Goal: Task Accomplishment & Management: Use online tool/utility

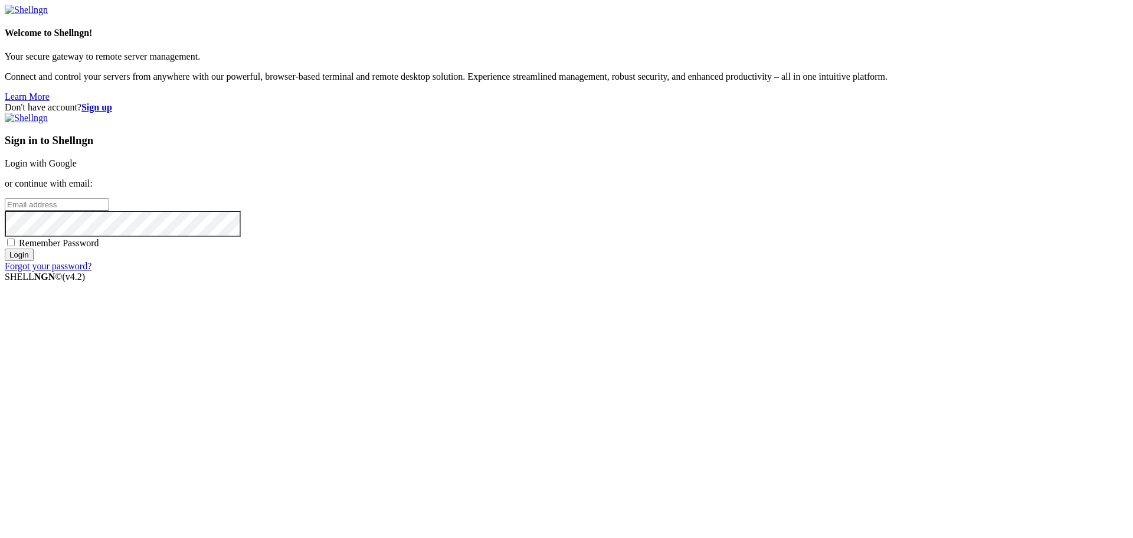
click at [77, 168] on link "Login with Google" at bounding box center [41, 163] width 72 height 10
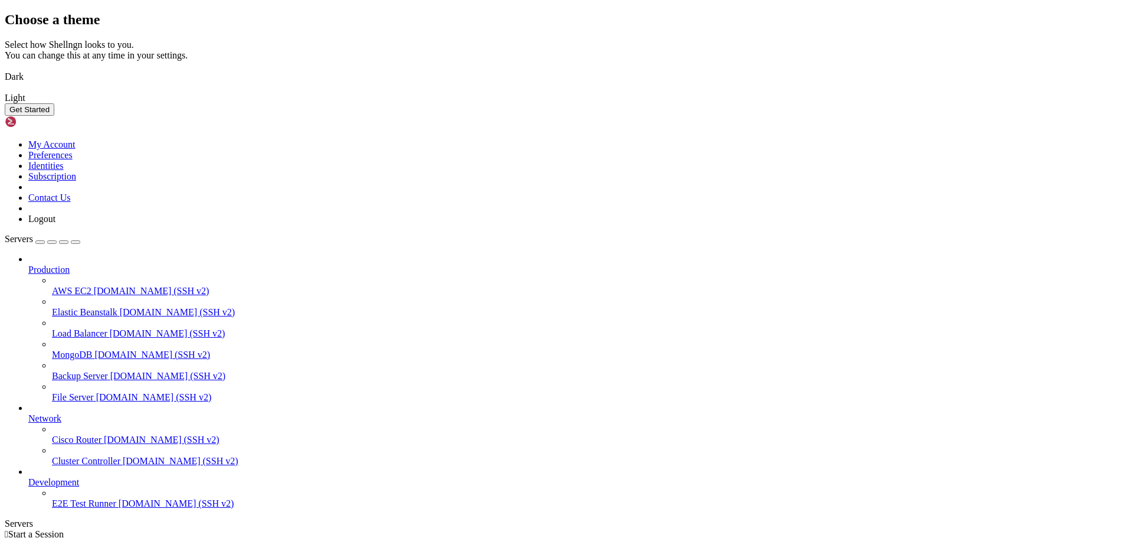
click at [5, 69] on img at bounding box center [5, 69] width 0 height 0
click at [54, 116] on button "Get Started" at bounding box center [30, 109] width 50 height 12
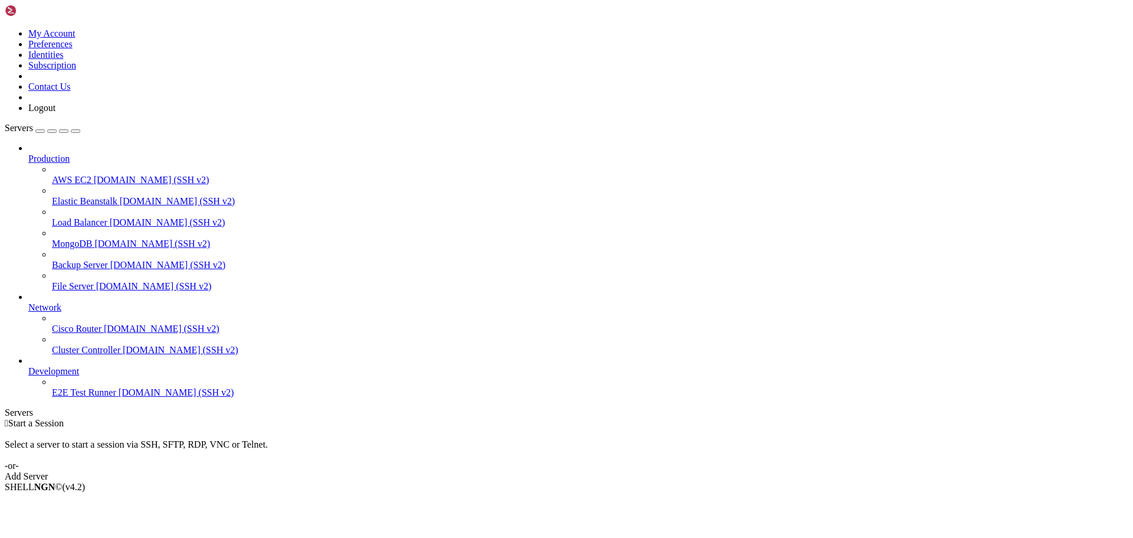
click at [638, 471] on div "Add Server" at bounding box center [567, 476] width 1124 height 11
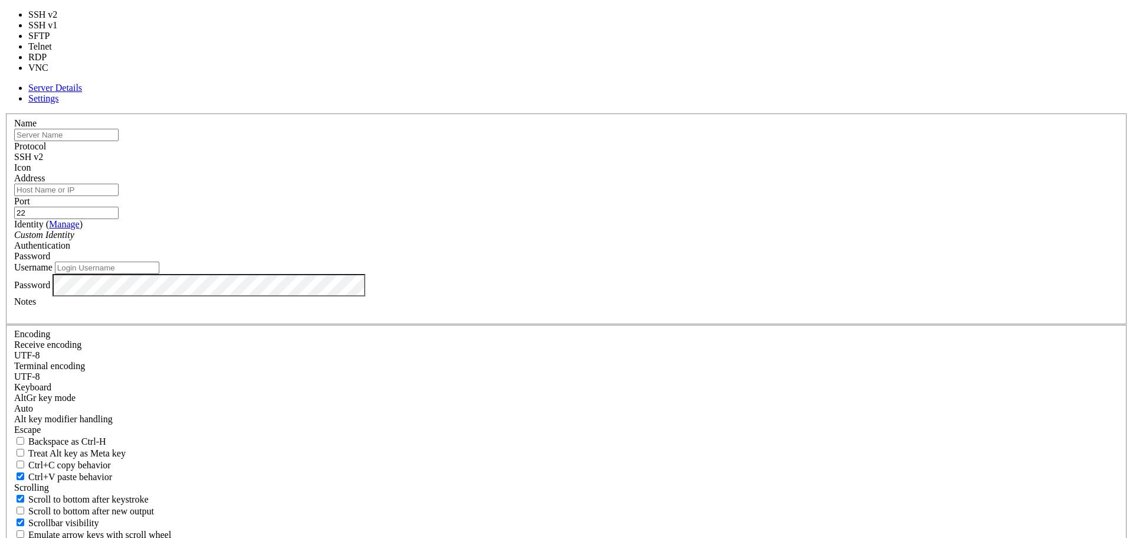
click at [43, 157] on span "SSH v2" at bounding box center [28, 157] width 29 height 10
click at [610, 122] on div "Name Protocol SSH v2 Icon Address Port 22 ( Manage )" at bounding box center [567, 330] width 1124 height 434
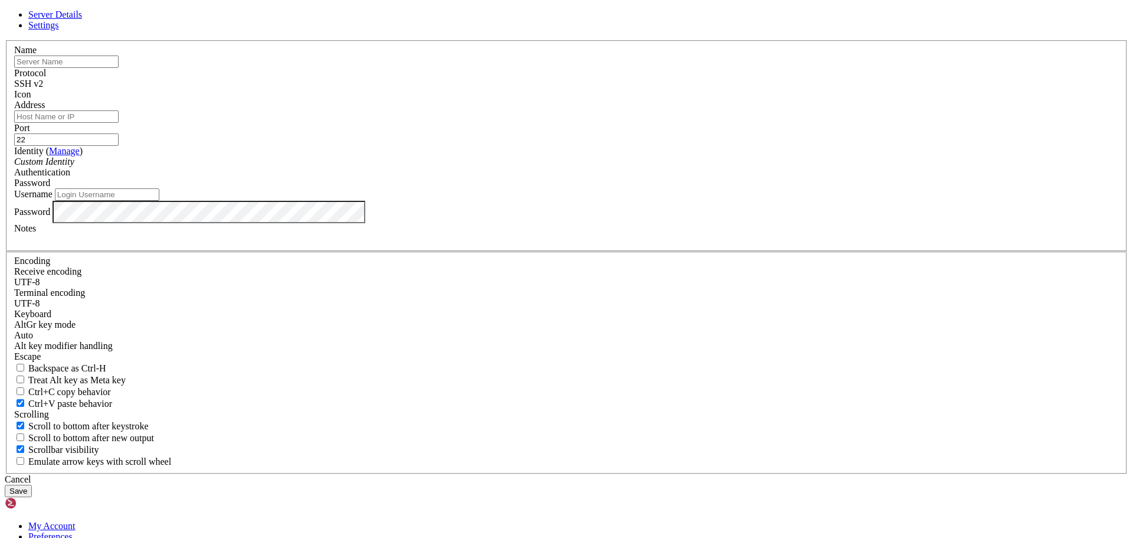
click at [119, 68] on input "text" at bounding box center [66, 61] width 104 height 12
type input "vps"
click at [119, 123] on input "Address" at bounding box center [66, 116] width 104 height 12
paste input "root-172-24-127-88"
type input "[DOMAIN_NAME]"
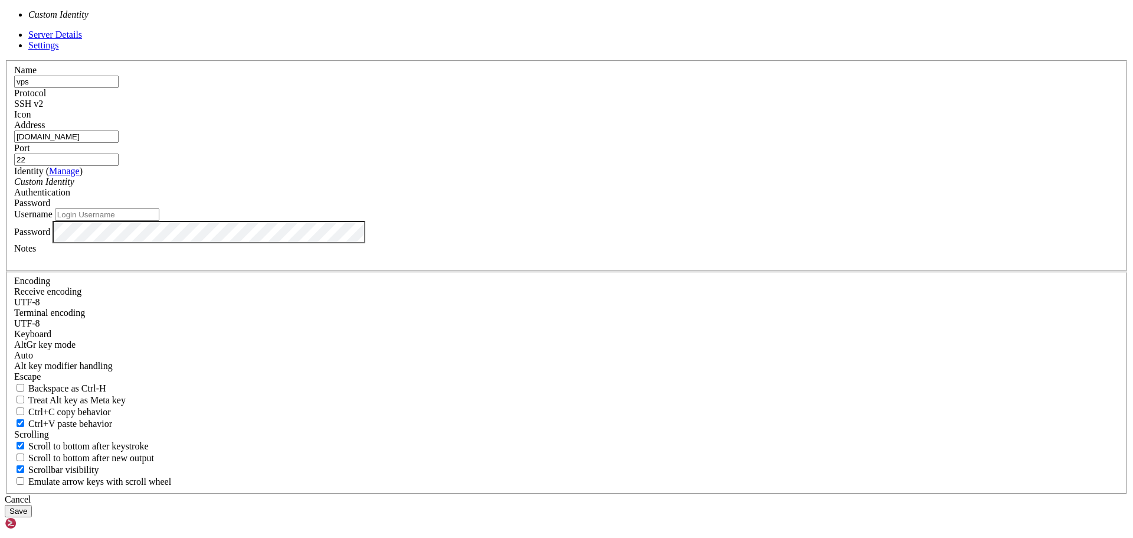
click at [544, 187] on div "Custom Identity" at bounding box center [566, 182] width 1105 height 11
click at [50, 208] on span "Password" at bounding box center [32, 203] width 36 height 10
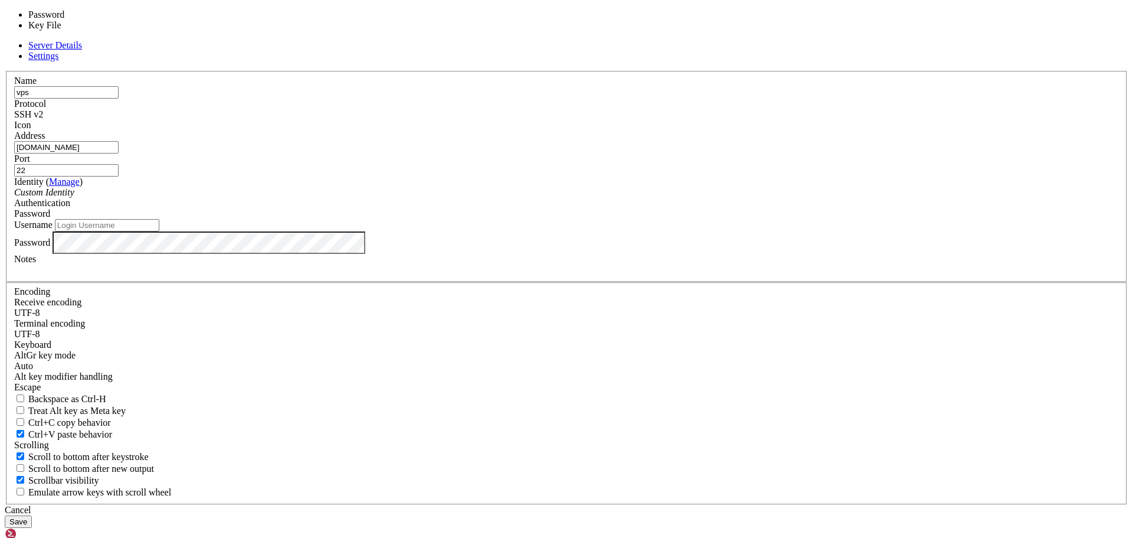
click at [53, 230] on label "Username" at bounding box center [33, 225] width 38 height 10
click at [159, 231] on input "Username" at bounding box center [107, 225] width 104 height 12
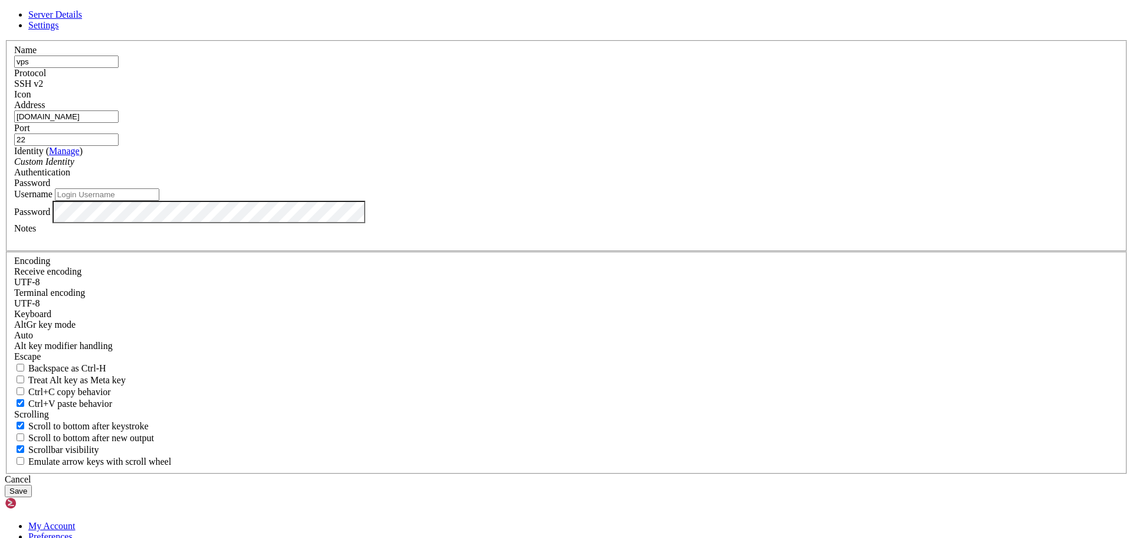
click at [119, 146] on input "22" at bounding box center [66, 139] width 104 height 12
type input "1262"
paste input "root-172-24-127-88"
click at [159, 201] on input "root-172-24-127-88" at bounding box center [107, 194] width 104 height 12
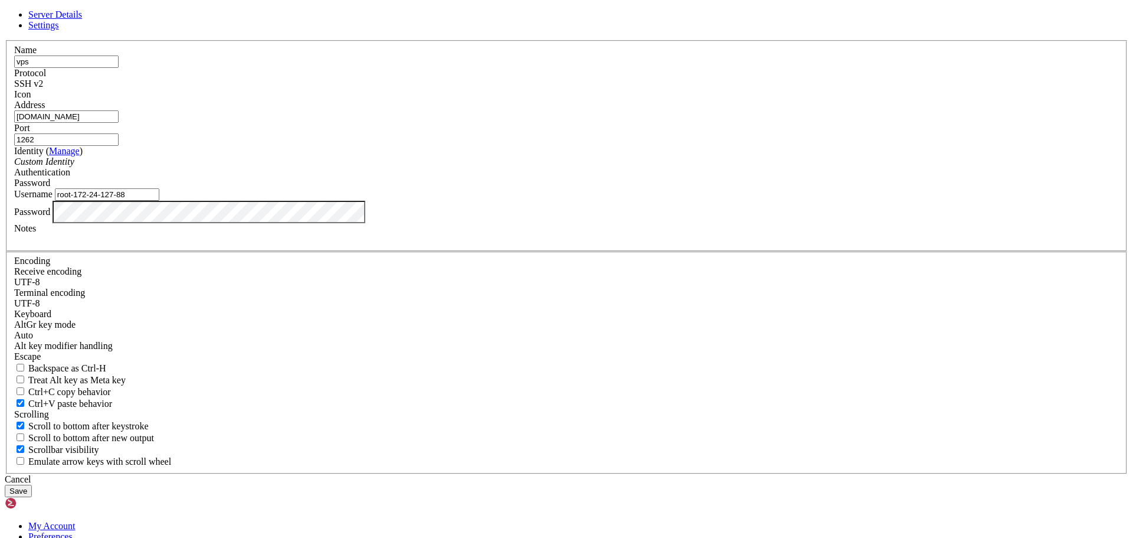
paste input "16-222-46"
type input "root-172-16-222-46"
click at [496, 244] on div at bounding box center [566, 239] width 1105 height 11
click at [32, 485] on button "Save" at bounding box center [18, 491] width 27 height 12
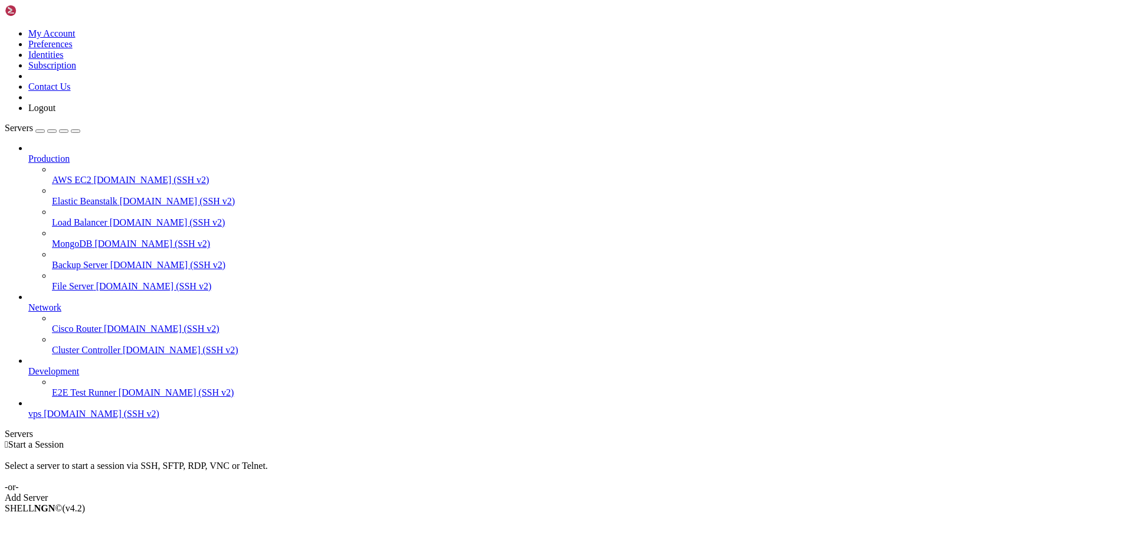
click at [68, 419] on span "[DOMAIN_NAME] (SSH v2)" at bounding box center [102, 413] width 116 height 10
click at [40, 131] on div "button" at bounding box center [40, 131] width 0 height 0
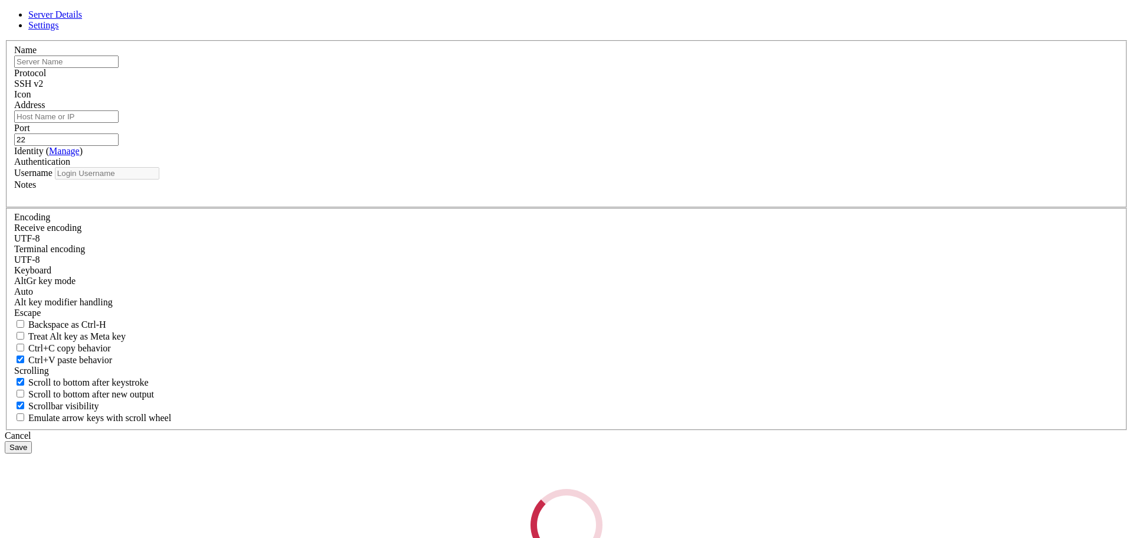
type input "root-172-16-222-46"
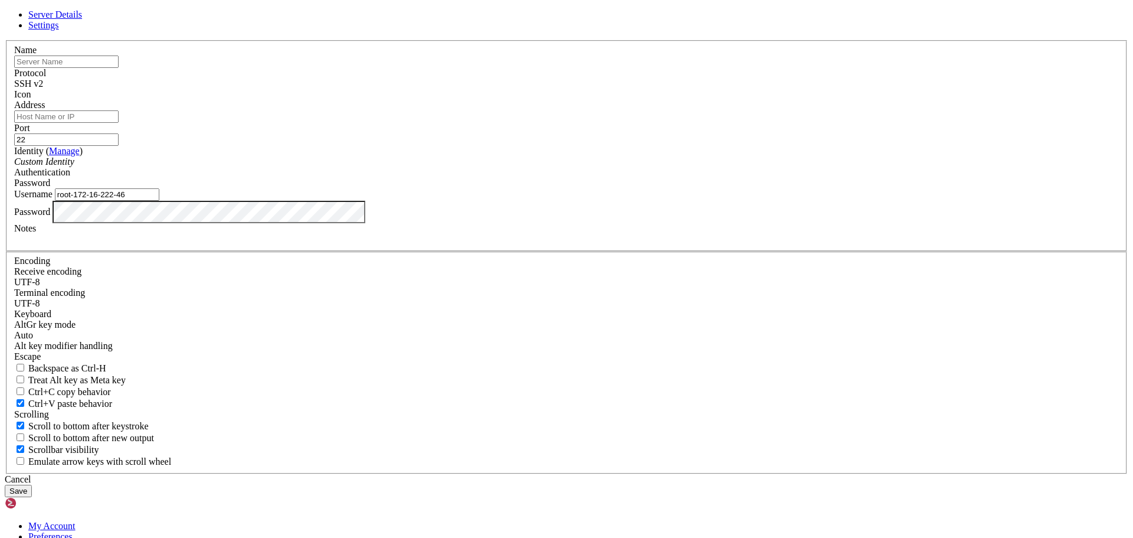
click at [238, 169] on div "Server Details Settings Name Protocol SSH v2 Icon" at bounding box center [567, 253] width 1124 height 488
click at [5, 40] on icon at bounding box center [5, 40] width 0 height 0
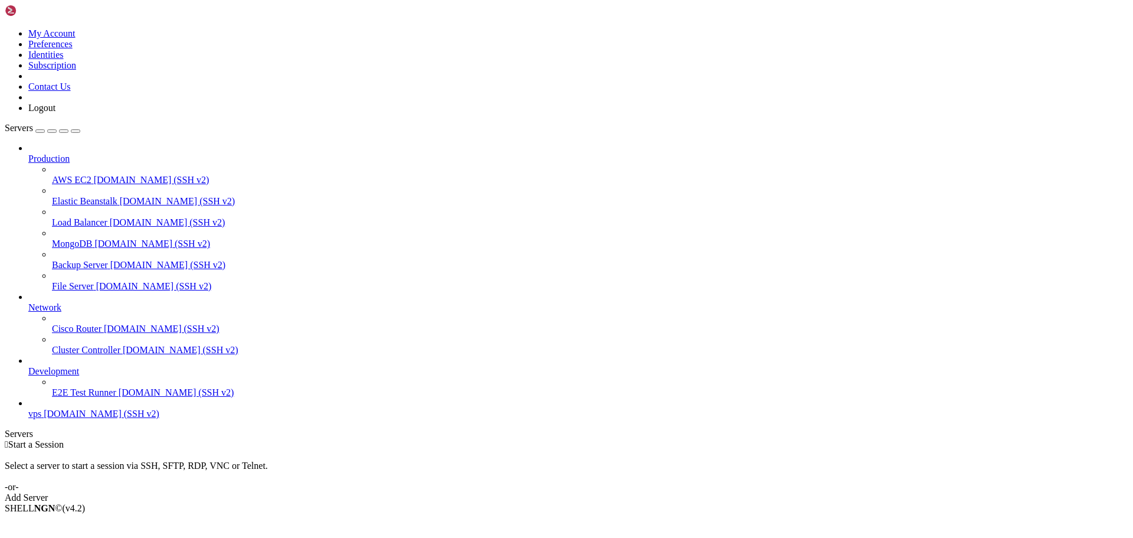
click at [73, 8] on link at bounding box center [39, 13] width 68 height 10
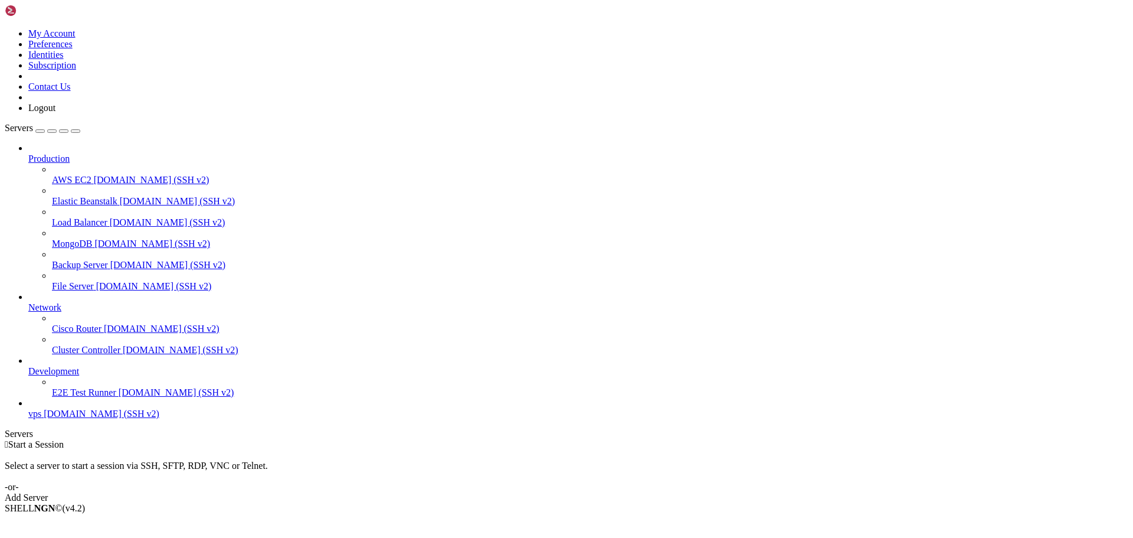
click at [73, 8] on link at bounding box center [39, 13] width 68 height 10
click at [73, 9] on img at bounding box center [39, 11] width 68 height 12
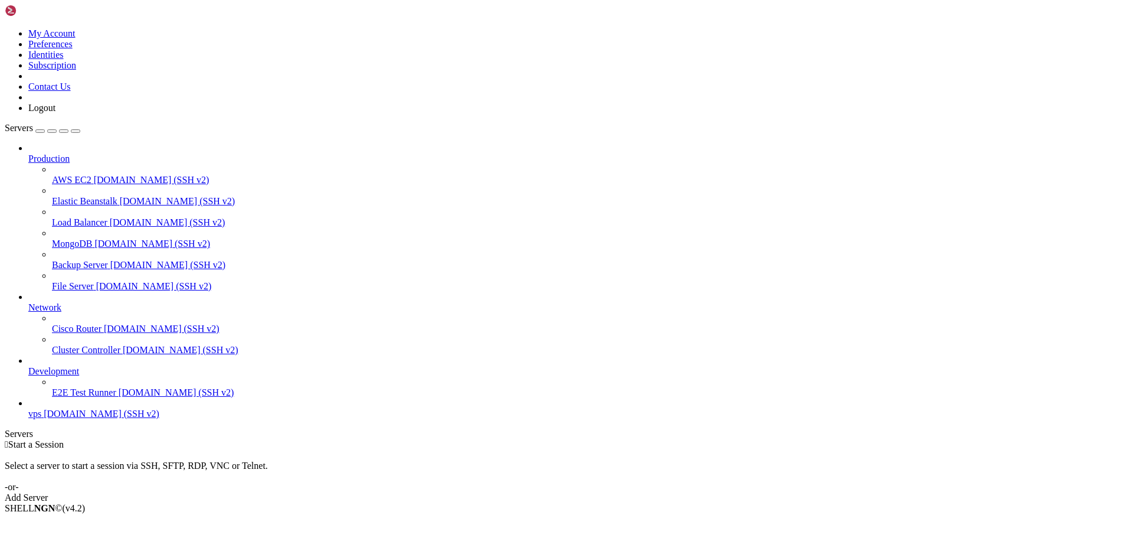
click at [64, 377] on link "Development" at bounding box center [578, 371] width 1100 height 11
click at [119, 397] on span "[DOMAIN_NAME] (SSH v2)" at bounding box center [177, 392] width 116 height 10
click at [58, 397] on span "E2E Test Runner" at bounding box center [84, 392] width 64 height 10
click at [62, 419] on span "[DOMAIN_NAME] (SSH v2)" at bounding box center [102, 413] width 116 height 10
click at [638, 492] on div "Add Server" at bounding box center [567, 497] width 1124 height 11
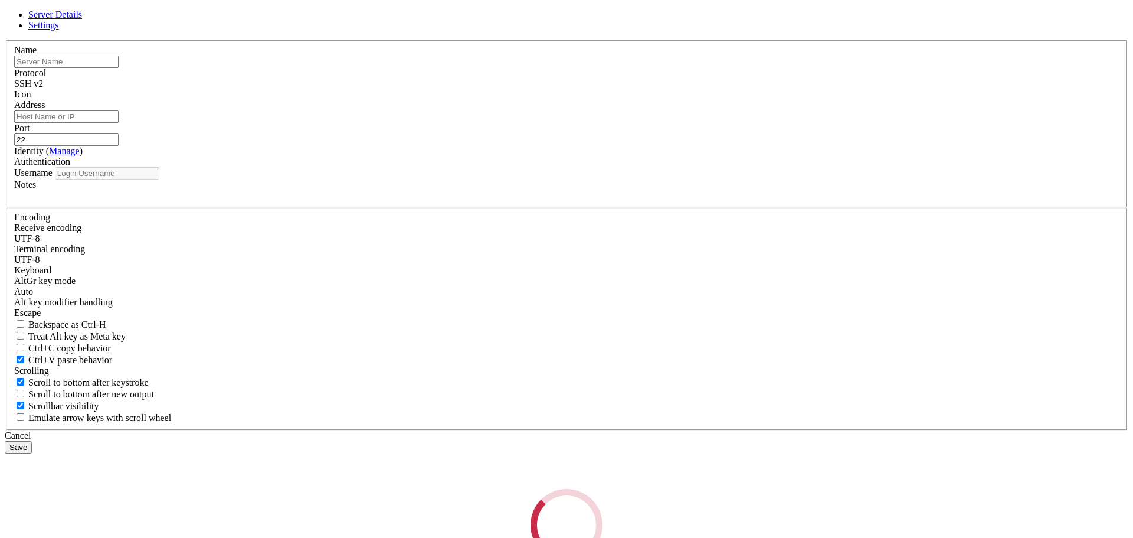
type input "root-172-16-222-46"
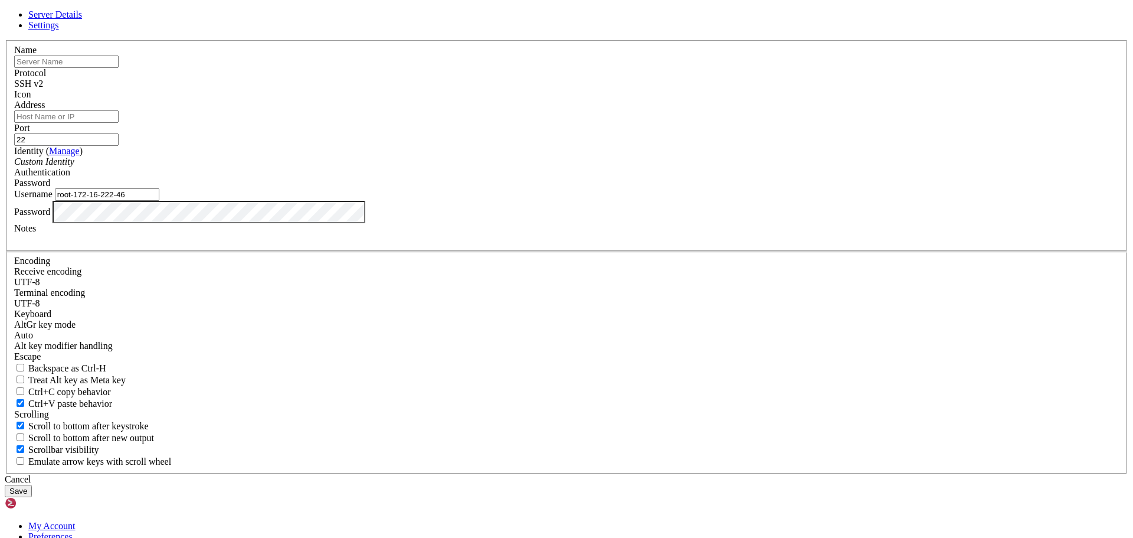
click at [14, 100] on span at bounding box center [14, 100] width 0 height 0
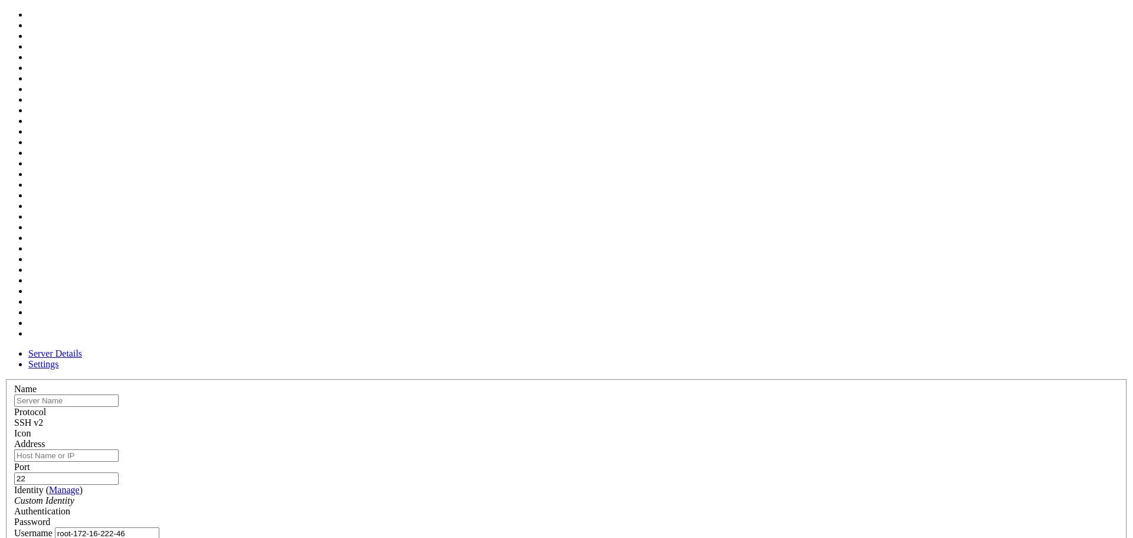
click at [5, 379] on icon at bounding box center [5, 379] width 0 height 0
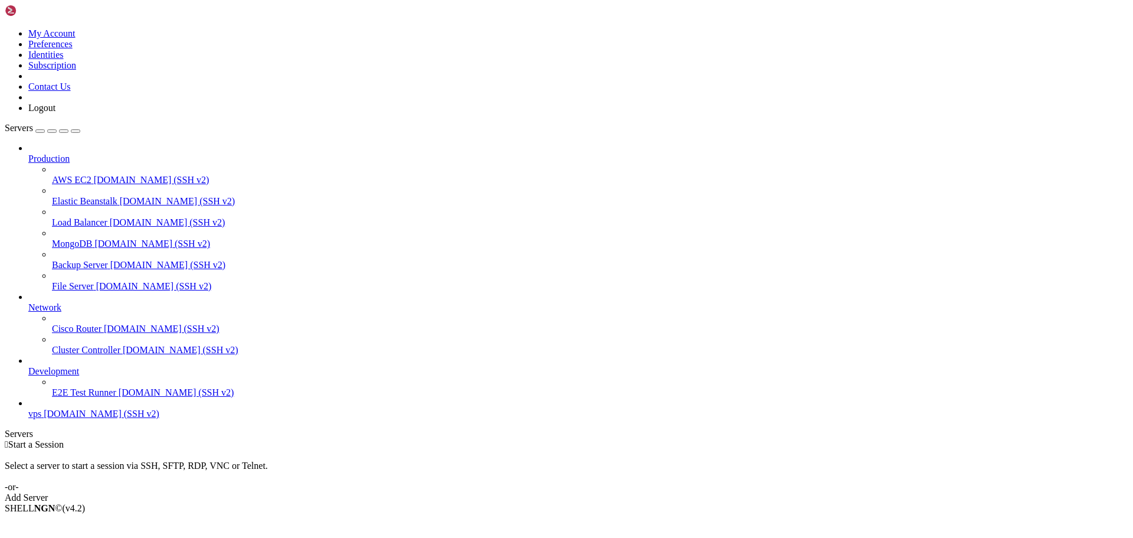
click at [96, 281] on span "[DOMAIN_NAME] (SSH v2)" at bounding box center [154, 286] width 116 height 10
click at [74, 196] on link "Elastic Beanstalk demo.shellngn.com (SSH v2)" at bounding box center [590, 201] width 1077 height 11
click at [83, 419] on span "[DOMAIN_NAME] (SSH v2)" at bounding box center [102, 413] width 116 height 10
click at [41, 419] on span "vps" at bounding box center [34, 413] width 13 height 10
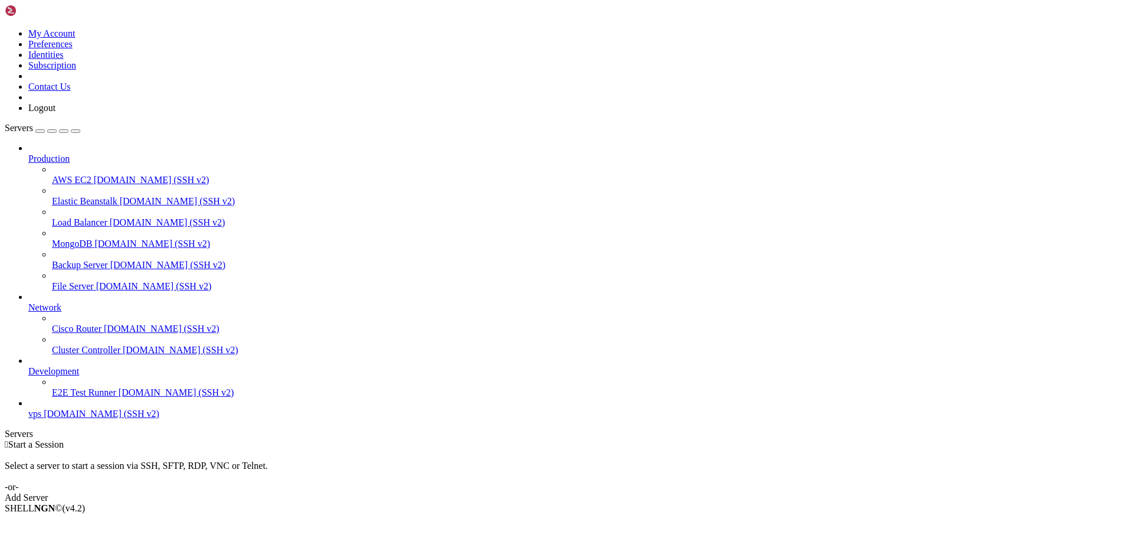
click at [41, 419] on span "vps" at bounding box center [34, 413] width 13 height 10
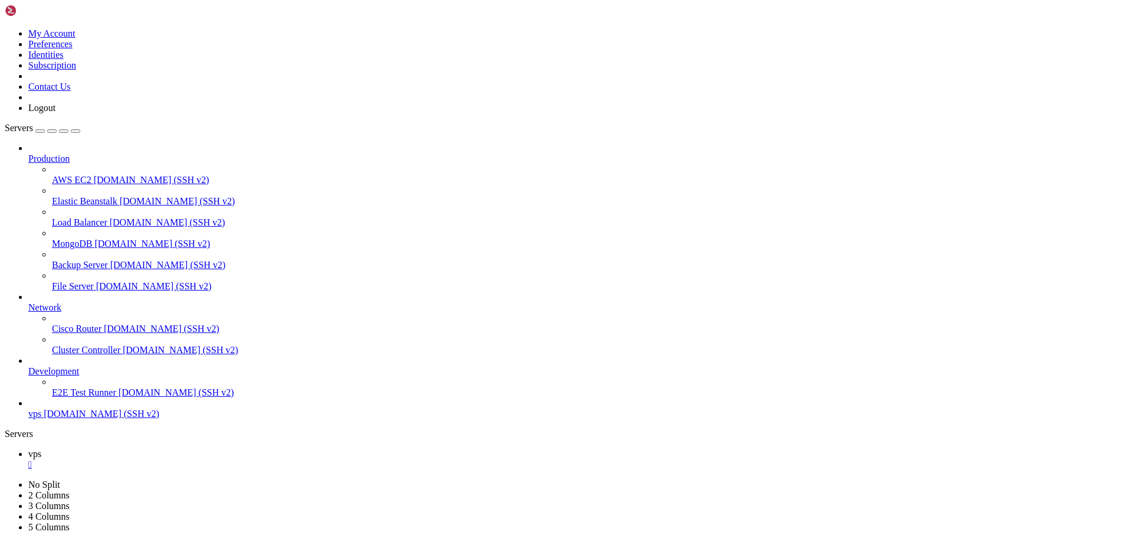
drag, startPoint x: 289, startPoint y: 749, endPoint x: 332, endPoint y: 751, distance: 42.6
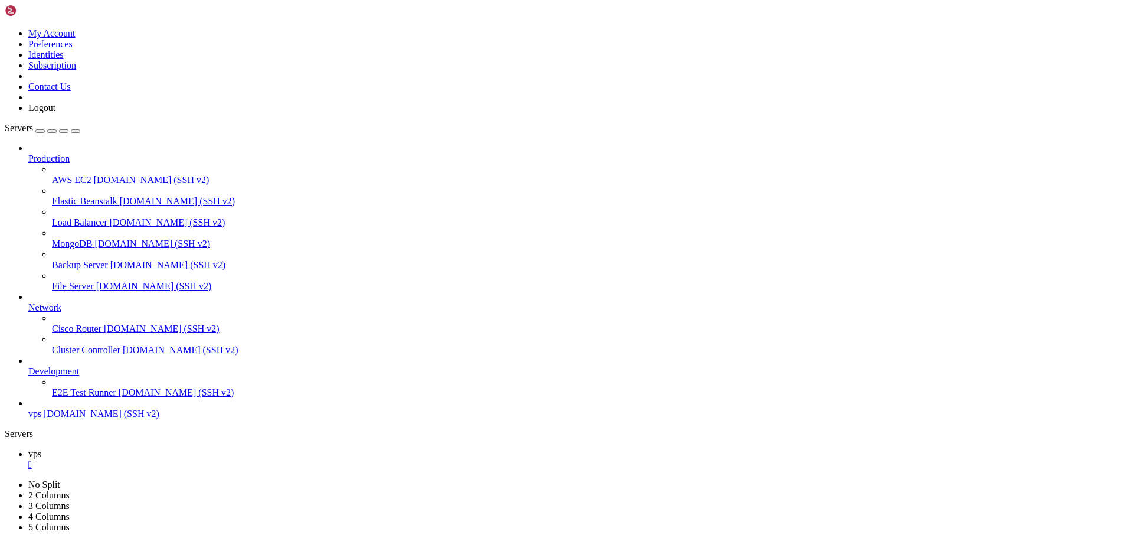
scroll to position [542, 0]
drag, startPoint x: 169, startPoint y: 1117, endPoint x: 195, endPoint y: 1112, distance: 26.5
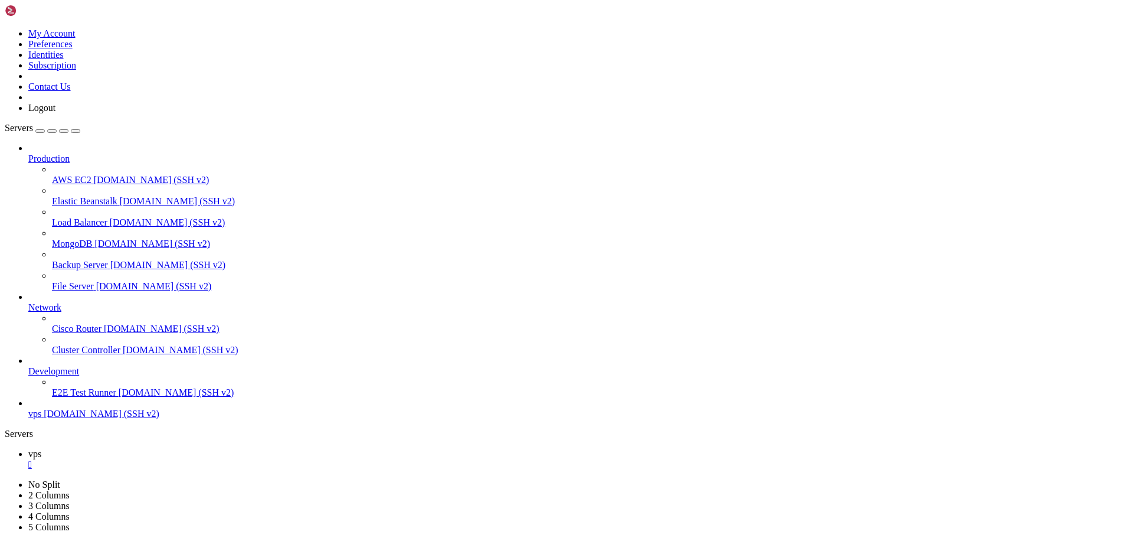
scroll to position [572, 0]
drag, startPoint x: 178, startPoint y: 1115, endPoint x: 168, endPoint y: 1002, distance: 113.8
drag, startPoint x: 176, startPoint y: 1107, endPoint x: 198, endPoint y: 1115, distance: 23.2
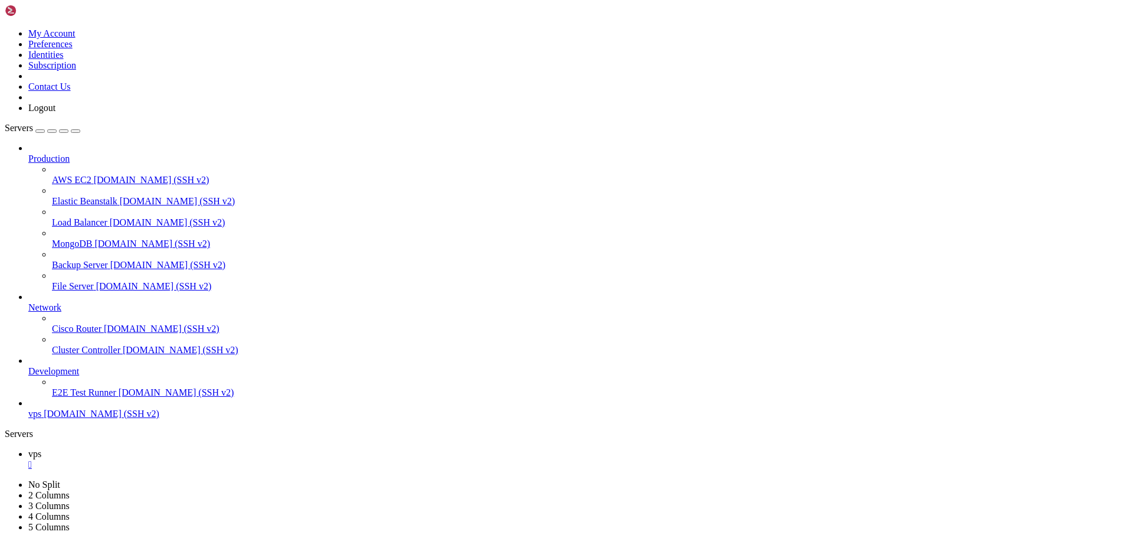
scroll to position [1014, 0]
copy div "Active: active (running) [DATE][DATE] 01:57:21 UTC; 28min ago Docs: man:nginx(8…"
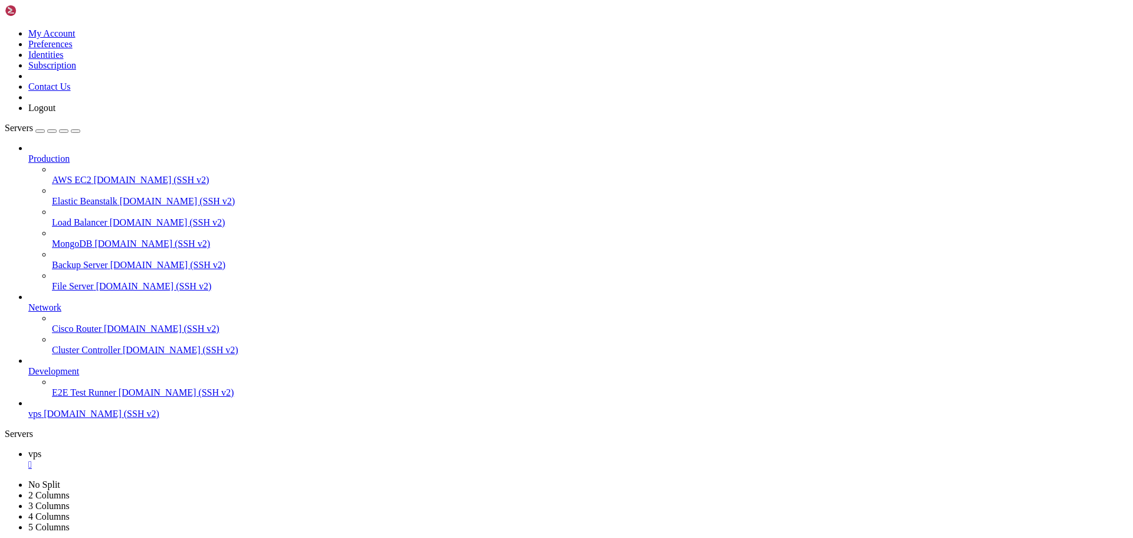
drag, startPoint x: 721, startPoint y: 1084, endPoint x: 721, endPoint y: 1074, distance: 10.1
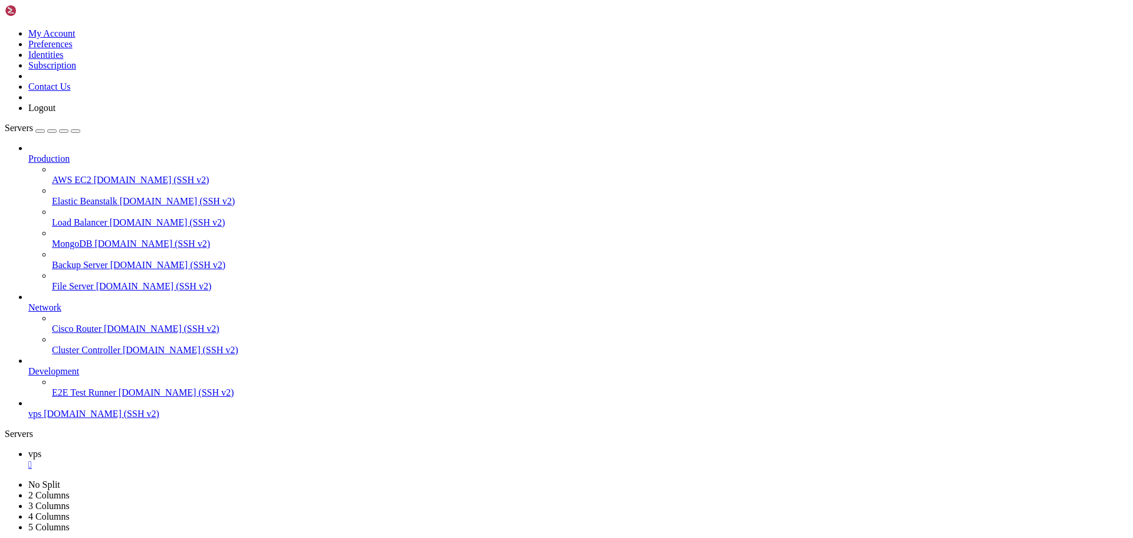
drag, startPoint x: 554, startPoint y: 1083, endPoint x: 555, endPoint y: 1110, distance: 26.6
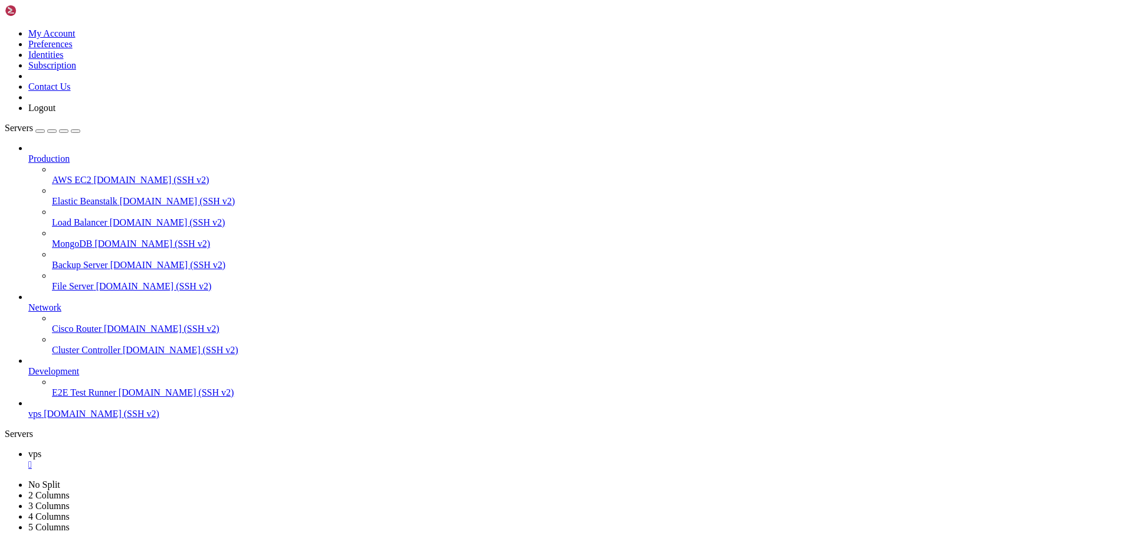
drag, startPoint x: 358, startPoint y: 1124, endPoint x: 172, endPoint y: 1110, distance: 186.4
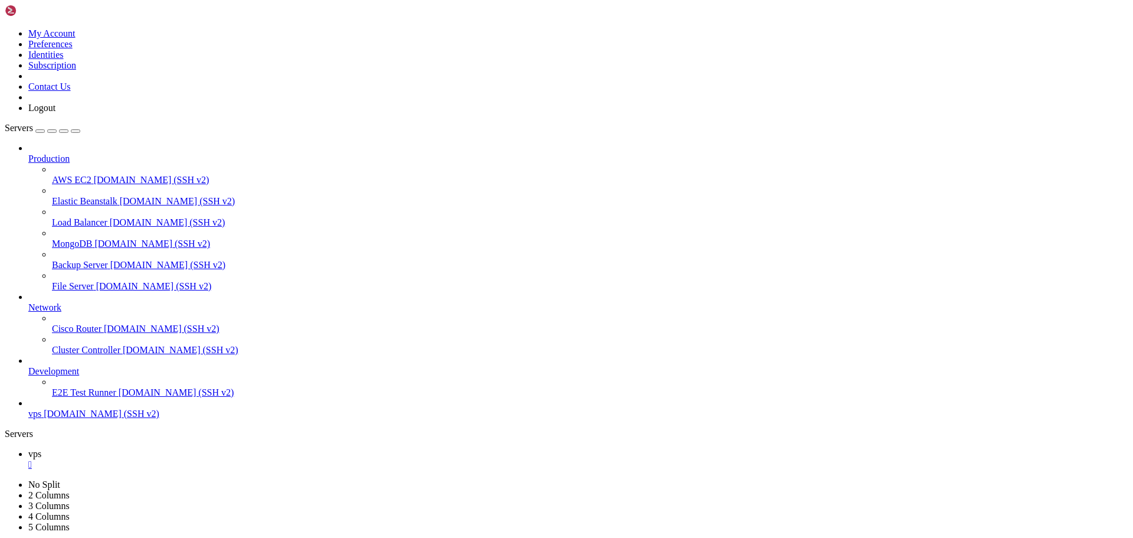
copy div "command 'rep' from deb rep (0.92.5-3build5) command 'xep' from deb pvm-examples…"
click at [41, 419] on span "vps" at bounding box center [34, 413] width 13 height 10
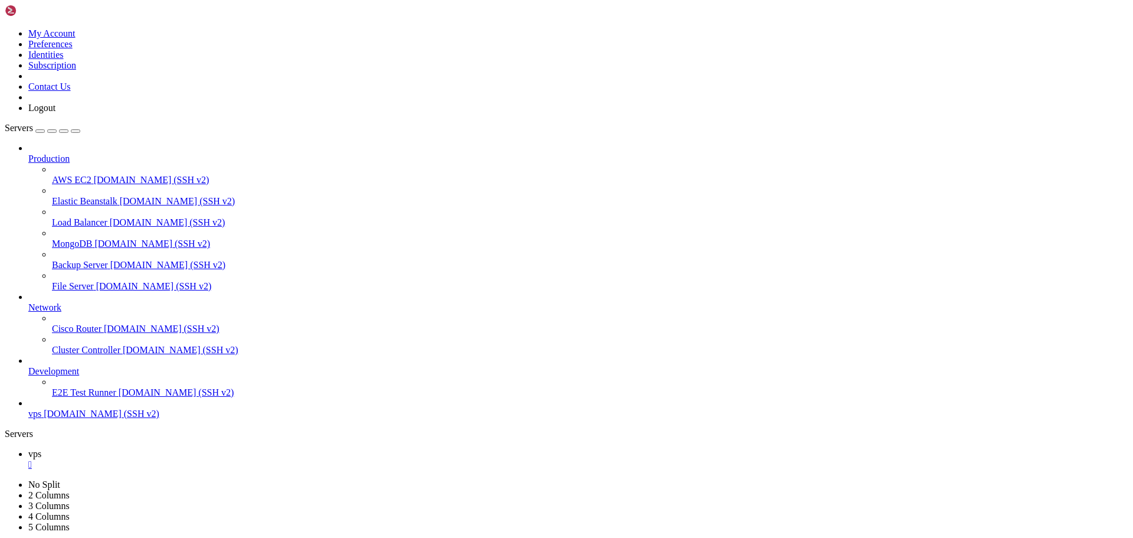
drag, startPoint x: 153, startPoint y: 1113, endPoint x: 302, endPoint y: 1167, distance: 158.9
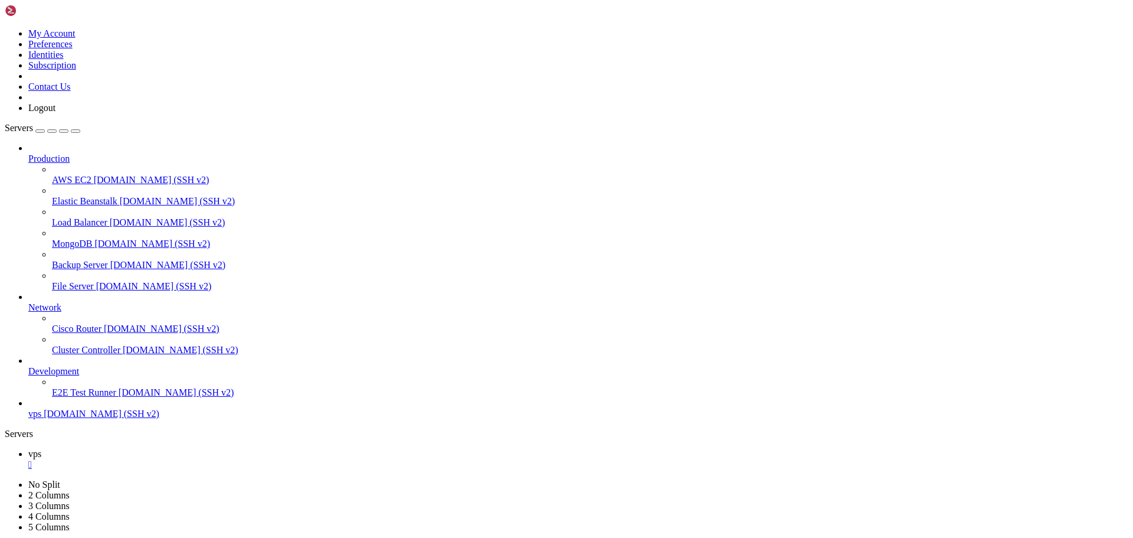
drag, startPoint x: 6, startPoint y: 1099, endPoint x: 308, endPoint y: 1099, distance: 301.6
drag, startPoint x: 302, startPoint y: 1099, endPoint x: 10, endPoint y: 1099, distance: 291.6
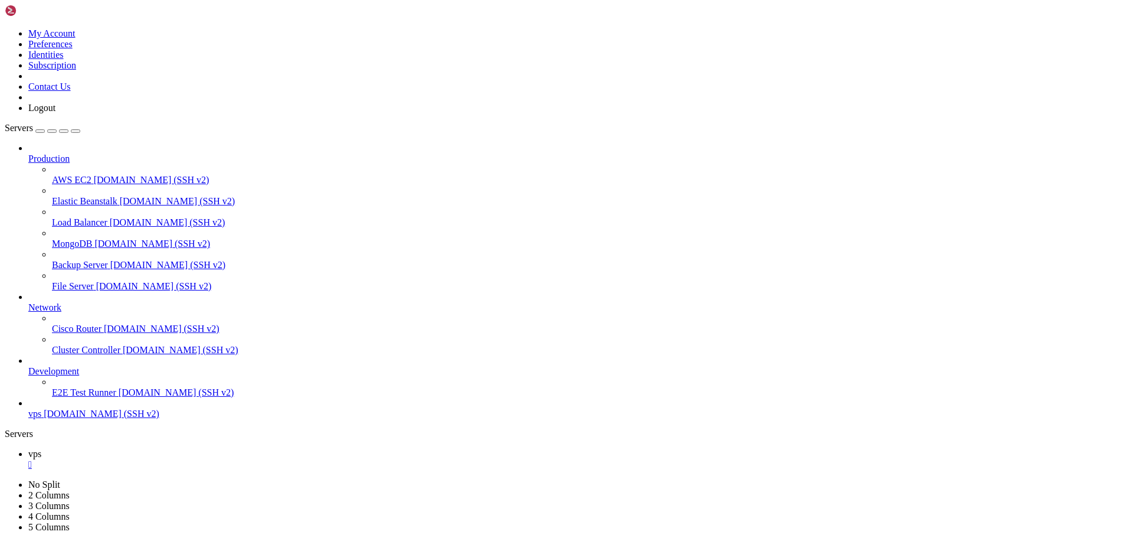
copy x-row "[TECHNICAL_ID] [TECHNICAL_ID] [TECHNICAL_ID] [TECHNICAL_ID]"
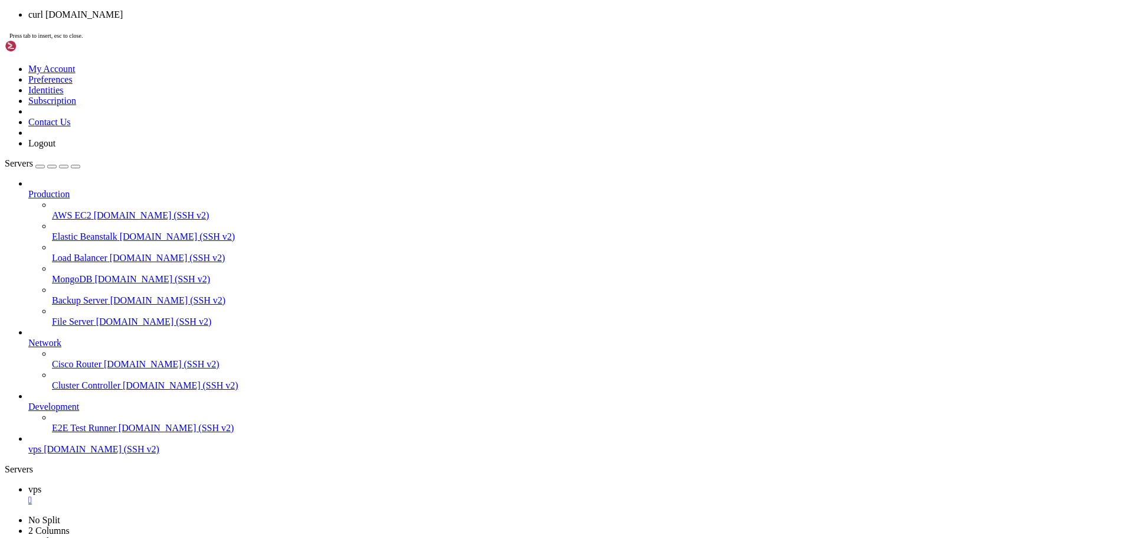
scroll to position [2308, 0]
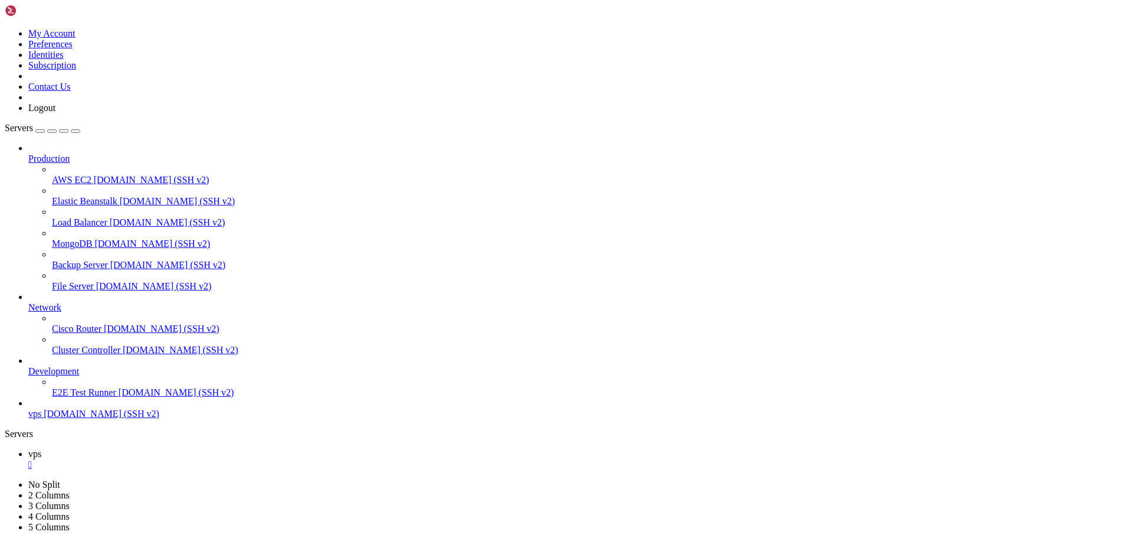
drag, startPoint x: 8, startPoint y: 1111, endPoint x: 220, endPoint y: 1112, distance: 211.3
copy div "Try: apt install <deb name> root@1181131609756405853:~#: command not found root…"
drag, startPoint x: 97, startPoint y: 1105, endPoint x: 9, endPoint y: 1106, distance: 88.0
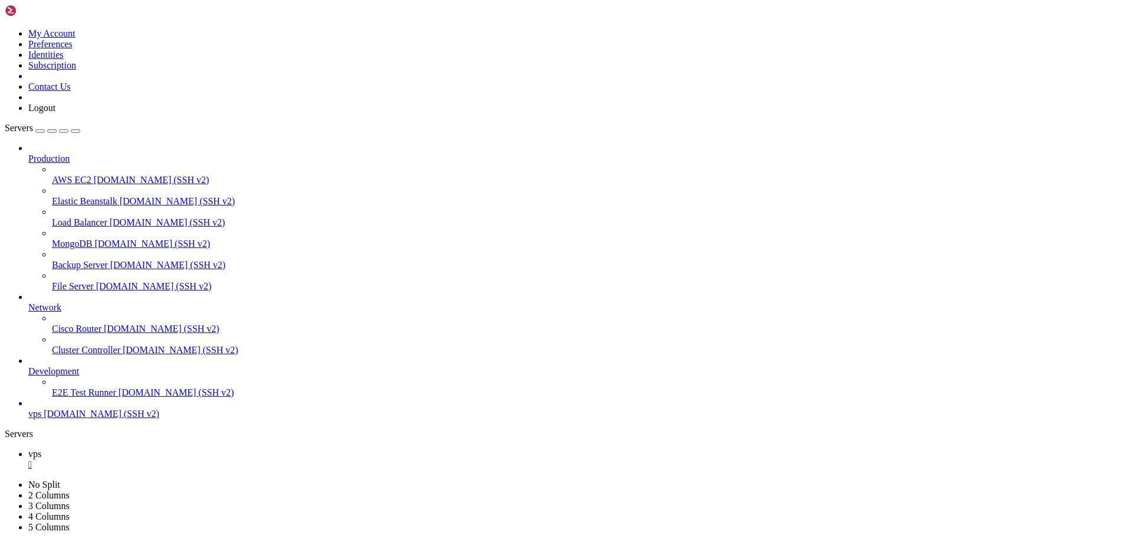
scroll to position [2368, 0]
drag, startPoint x: 169, startPoint y: 1110, endPoint x: 9, endPoint y: 889, distance: 273.0
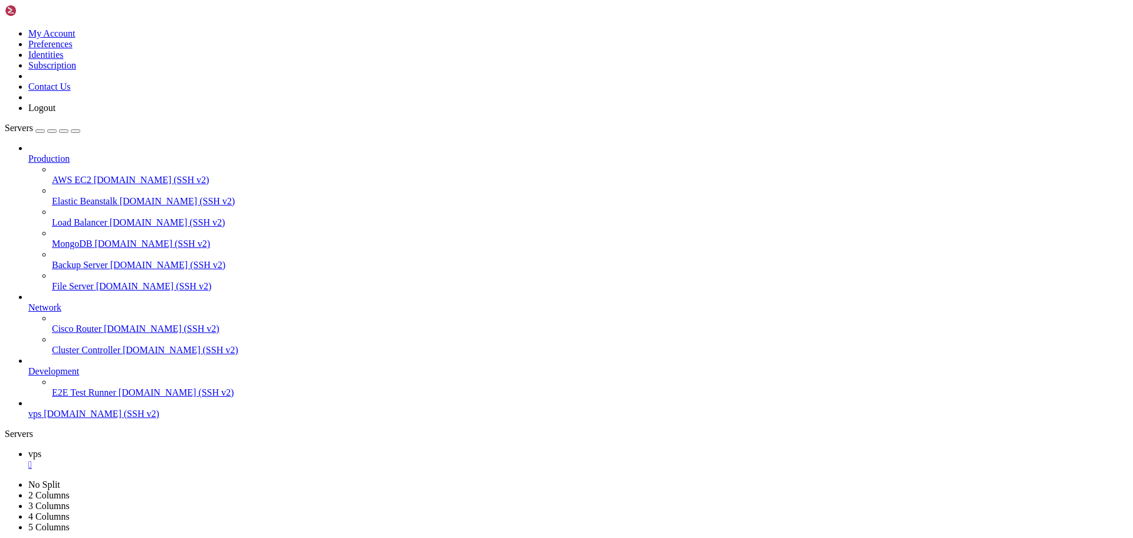
scroll to position [2890, 0]
copy div "root@1181131609756405853:~#: command not found root@1181131609756405853:~# curl…"
drag, startPoint x: 169, startPoint y: 1122, endPoint x: 143, endPoint y: 1039, distance: 86.8
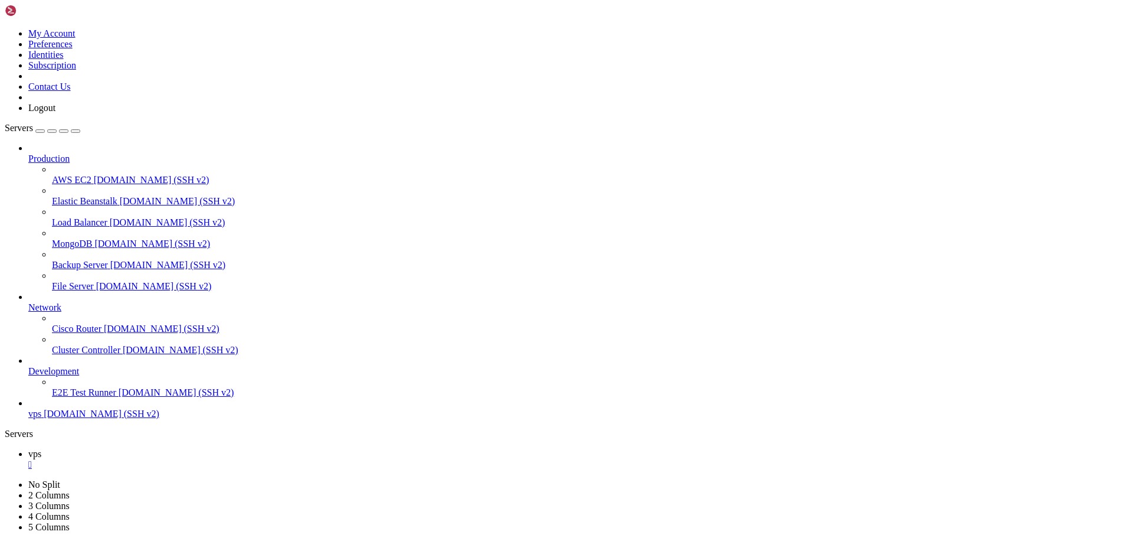
drag, startPoint x: 168, startPoint y: 1106, endPoint x: 11, endPoint y: 991, distance: 194.3
copy div "root@1181131609756405853:~# sudo ufw allow 22/tcp Rule added Rule added (v6) ro…"
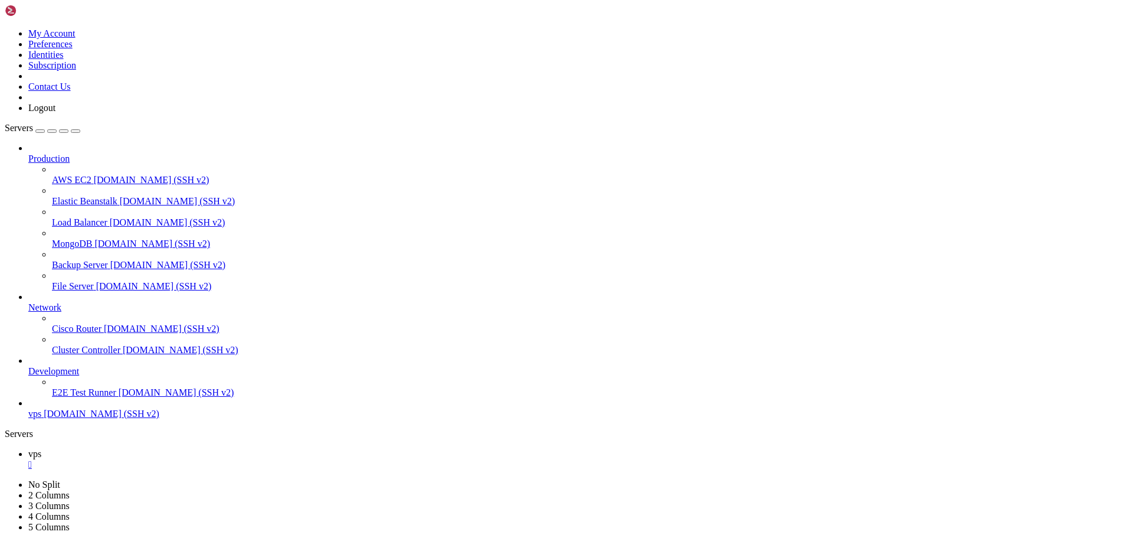
drag, startPoint x: 305, startPoint y: 1166, endPoint x: 208, endPoint y: 1073, distance: 134.9
drag, startPoint x: 176, startPoint y: 1109, endPoint x: 10, endPoint y: 961, distance: 222.0
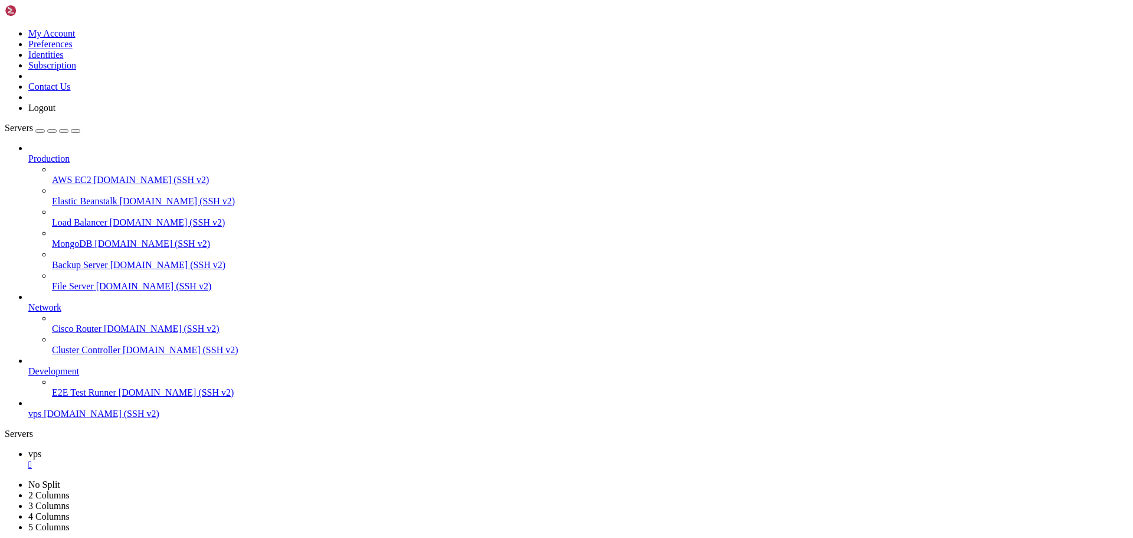
copy div "root@1181131609756405853:~# sudo ufw status verbose Status: active Logging: on …"
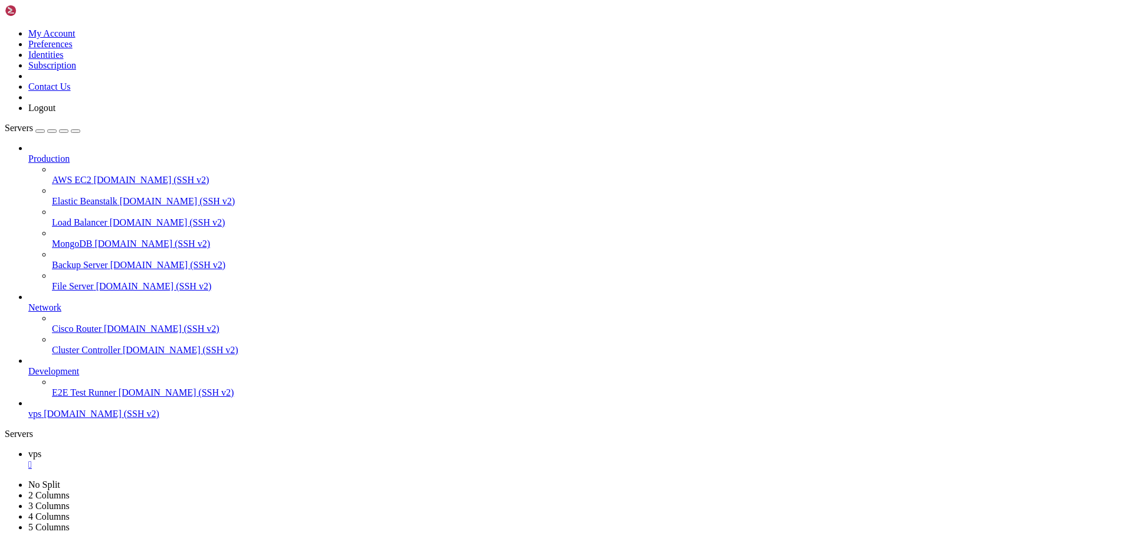
drag, startPoint x: 216, startPoint y: 1116, endPoint x: 182, endPoint y: 1100, distance: 37.8
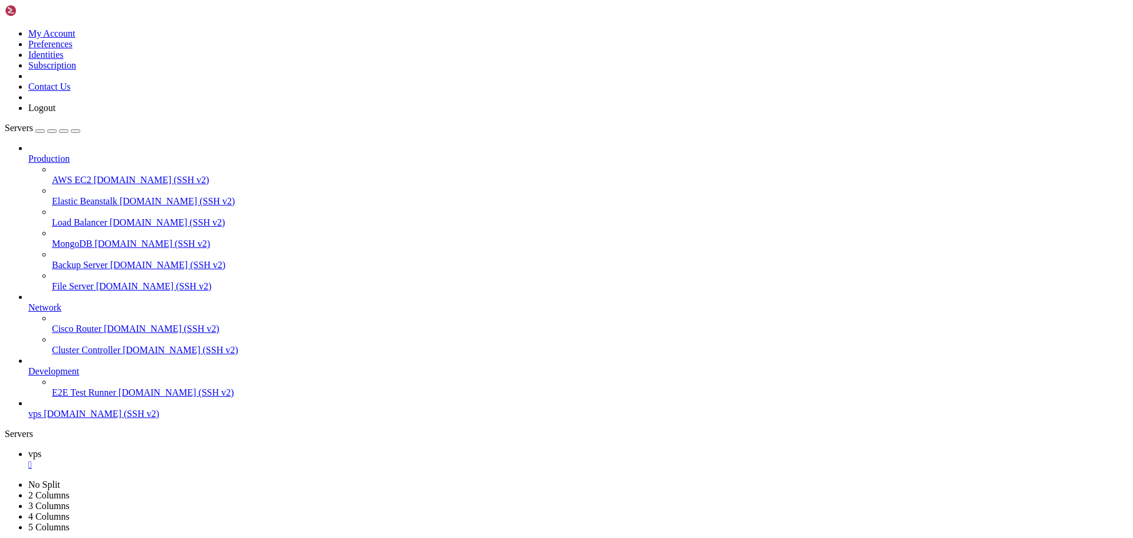
drag, startPoint x: 305, startPoint y: 1165, endPoint x: 151, endPoint y: 1094, distance: 170.4
drag, startPoint x: 155, startPoint y: 1109, endPoint x: 9, endPoint y: 1072, distance: 150.5
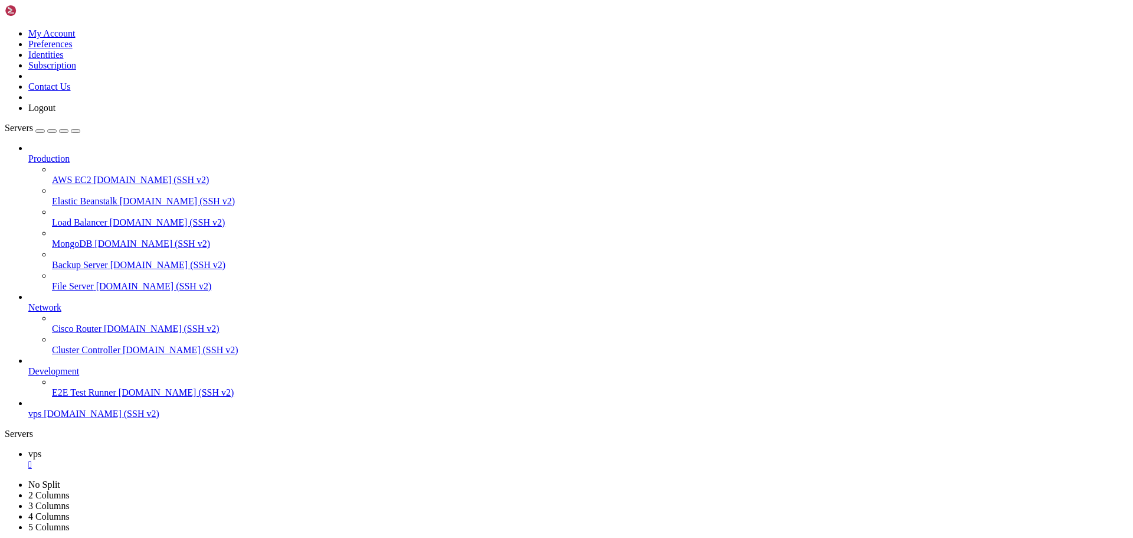
copy div "root@1181131609756405853:~# sudo ss -tulpn | grep :80 tcp LISTEN 0 511 [TECHNIC…"
drag, startPoint x: 45, startPoint y: 1096, endPoint x: 175, endPoint y: 872, distance: 258.5
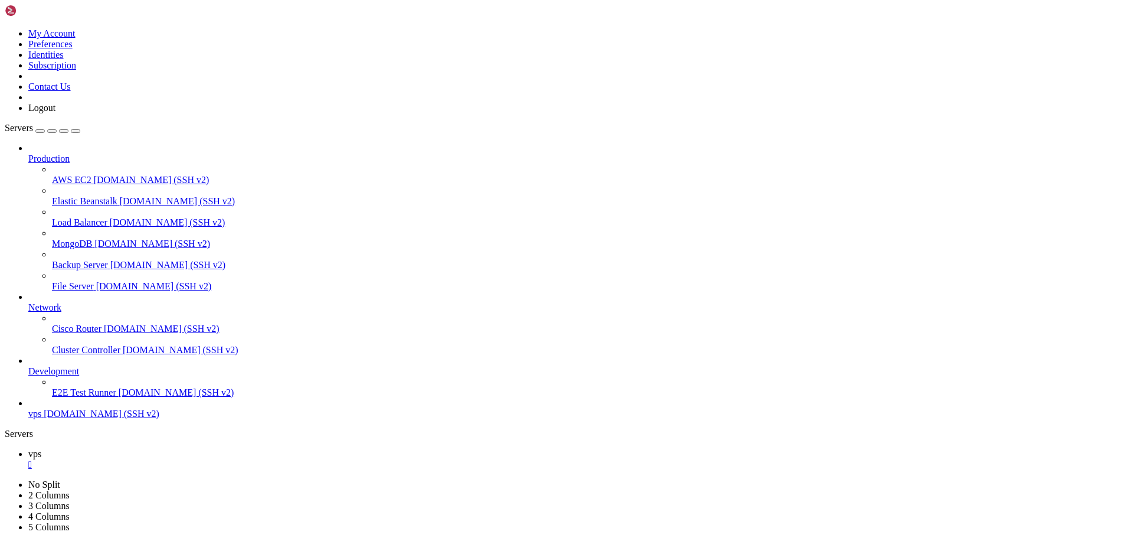
scroll to position [0, 0]
drag, startPoint x: 166, startPoint y: 847, endPoint x: 7, endPoint y: 669, distance: 238.3
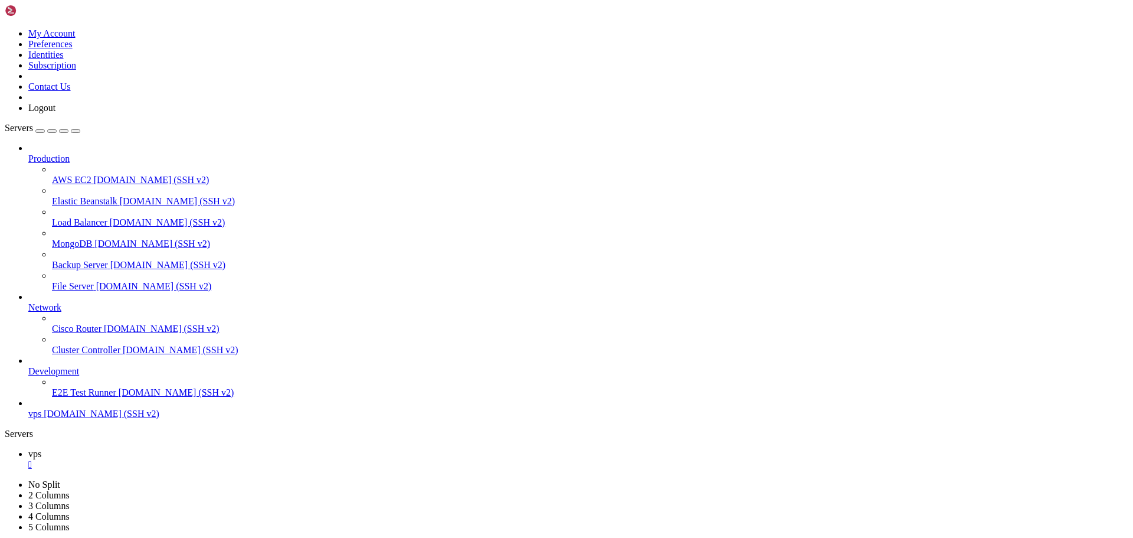
copy div "root@1181131609756405853:~# sudo systemctl status php8.1-fpm Unit php8.1-fpm.se…"
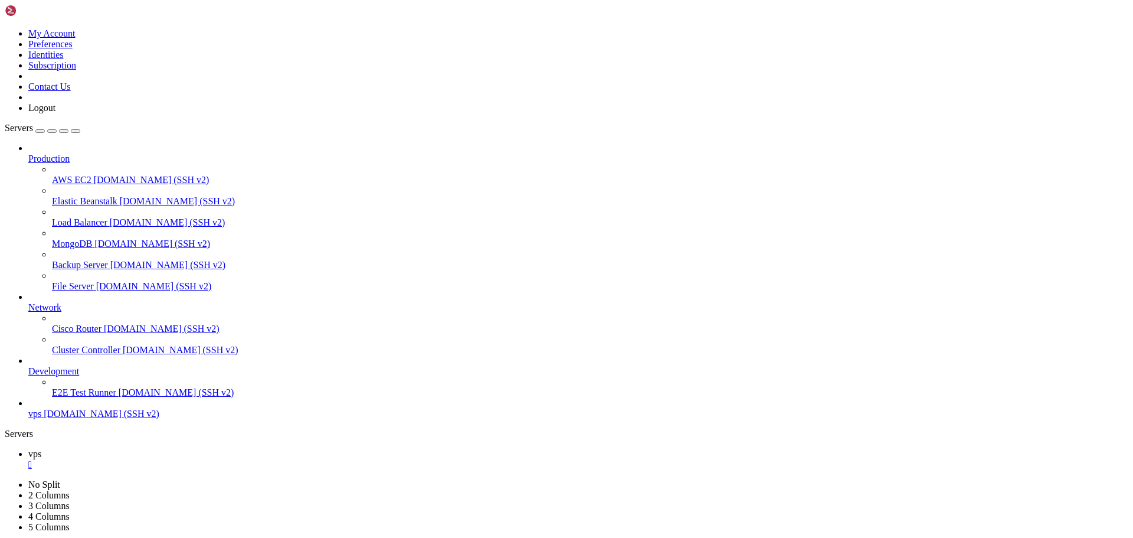
drag, startPoint x: 292, startPoint y: 1089, endPoint x: 11, endPoint y: 965, distance: 306.3
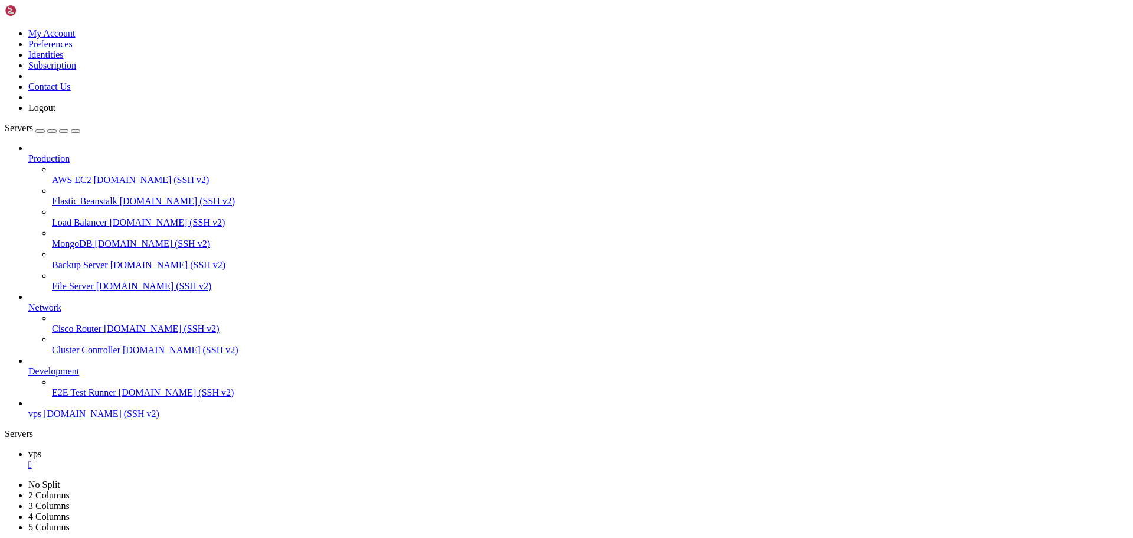
copy div "Status: active Logging: on (low) Default: deny (incoming), allow (outgoing), de…"
drag, startPoint x: 188, startPoint y: 1115, endPoint x: 182, endPoint y: 1113, distance: 6.2
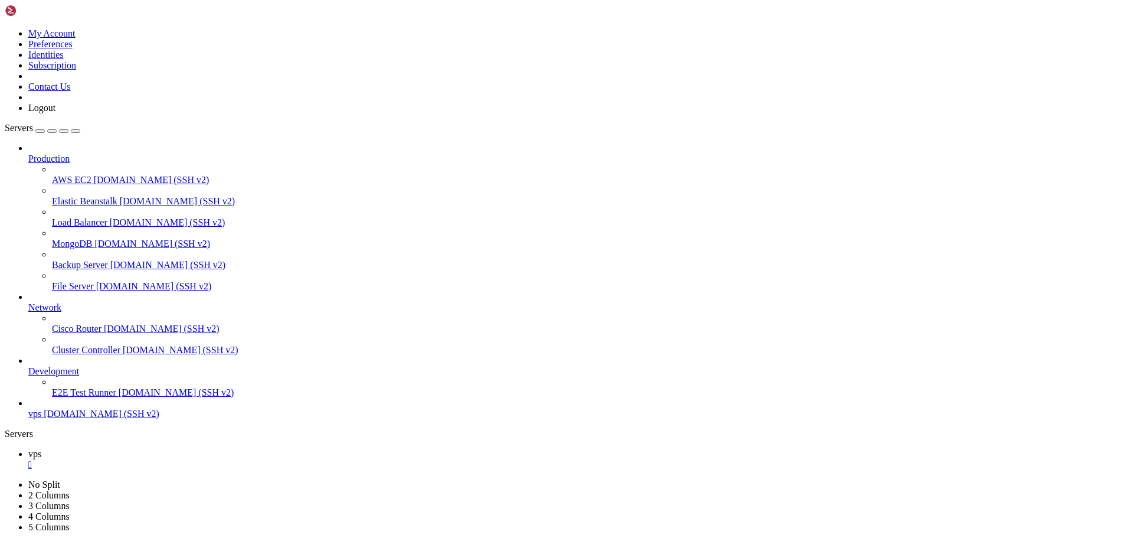
click at [33, 123] on span "Servers" at bounding box center [19, 128] width 28 height 10
click at [40, 131] on div "button" at bounding box center [40, 131] width 0 height 0
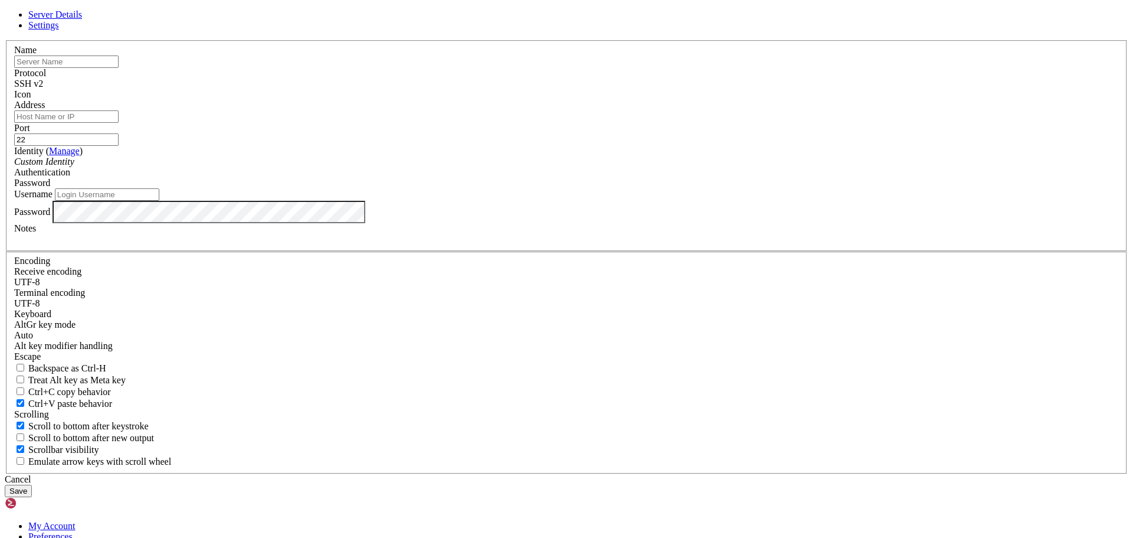
type input "root-172-16-222-46"
click at [5, 40] on link at bounding box center [5, 40] width 0 height 0
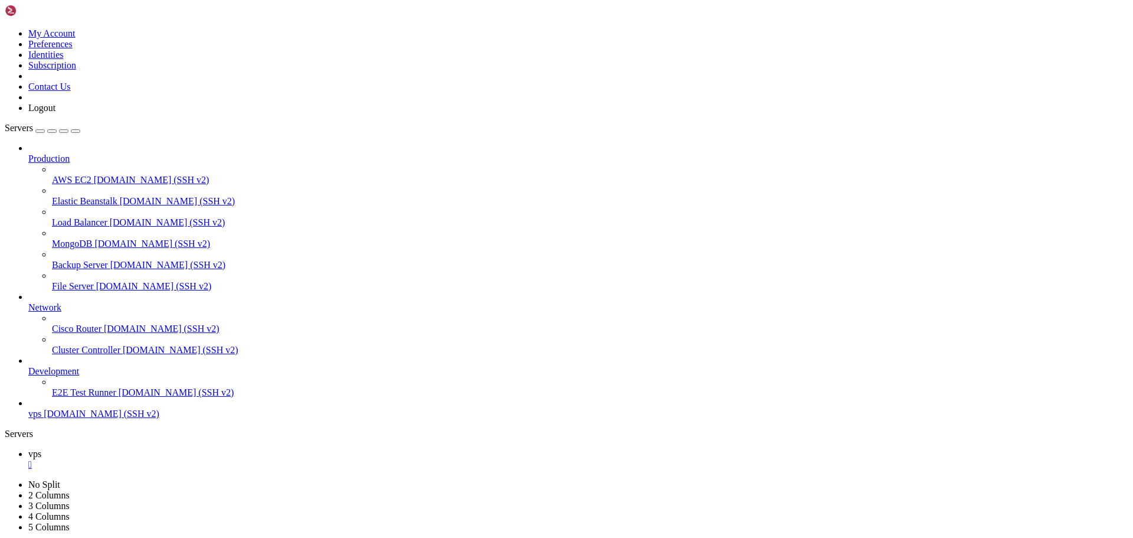
click at [41, 449] on span "vps" at bounding box center [34, 454] width 13 height 10
click at [187, 459] on div "" at bounding box center [578, 464] width 1100 height 11
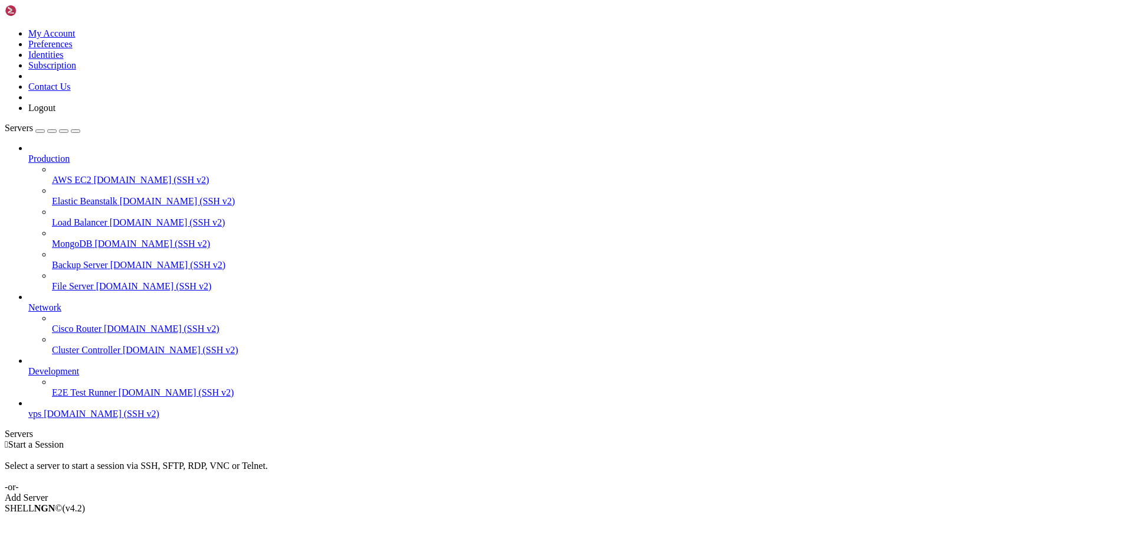
click at [649, 439] on div " Start a Session Select a server to start a session via SSH, SFTP, RDP, VNC or…" at bounding box center [567, 471] width 1124 height 64
click at [647, 492] on link "Add Server" at bounding box center [567, 497] width 1124 height 11
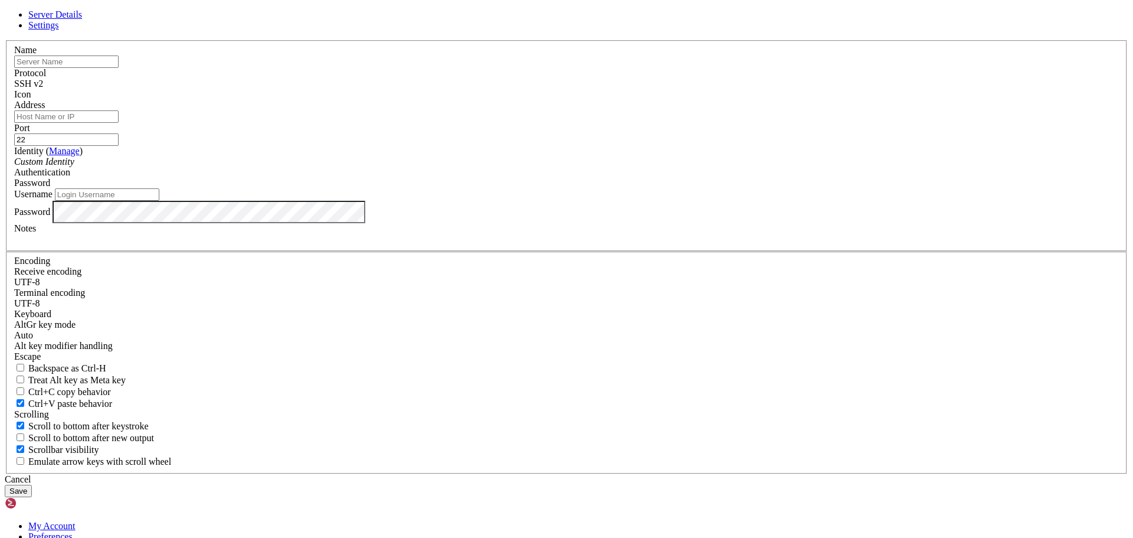
type input "root-172-16-222-46"
click at [5, 40] on link at bounding box center [5, 40] width 0 height 0
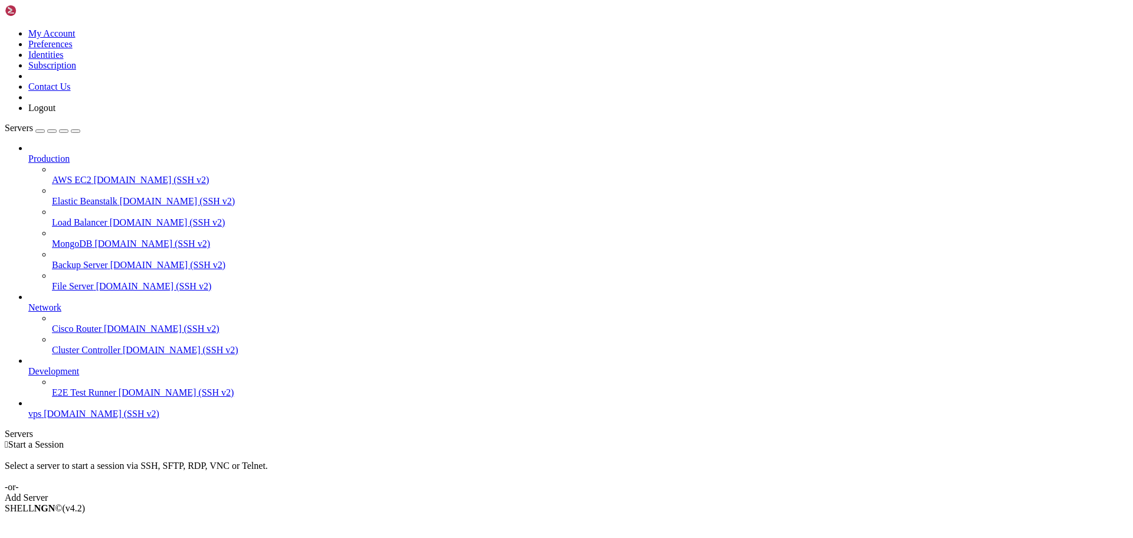
click at [28, 408] on icon at bounding box center [28, 408] width 0 height 0
click at [678, 492] on link "Add Server" at bounding box center [567, 497] width 1124 height 11
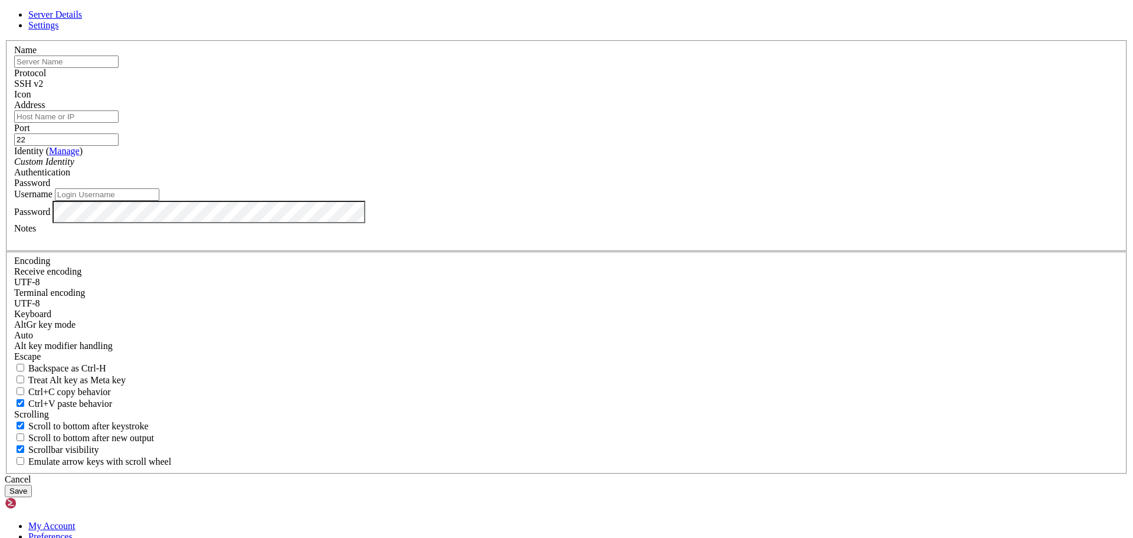
type input "root-172-16-222-46"
click at [119, 68] on input "text" at bounding box center [66, 61] width 104 height 12
type input "asd"
click at [119, 123] on input "Address" at bounding box center [66, 116] width 104 height 12
type input "[DOMAIN_NAME]"
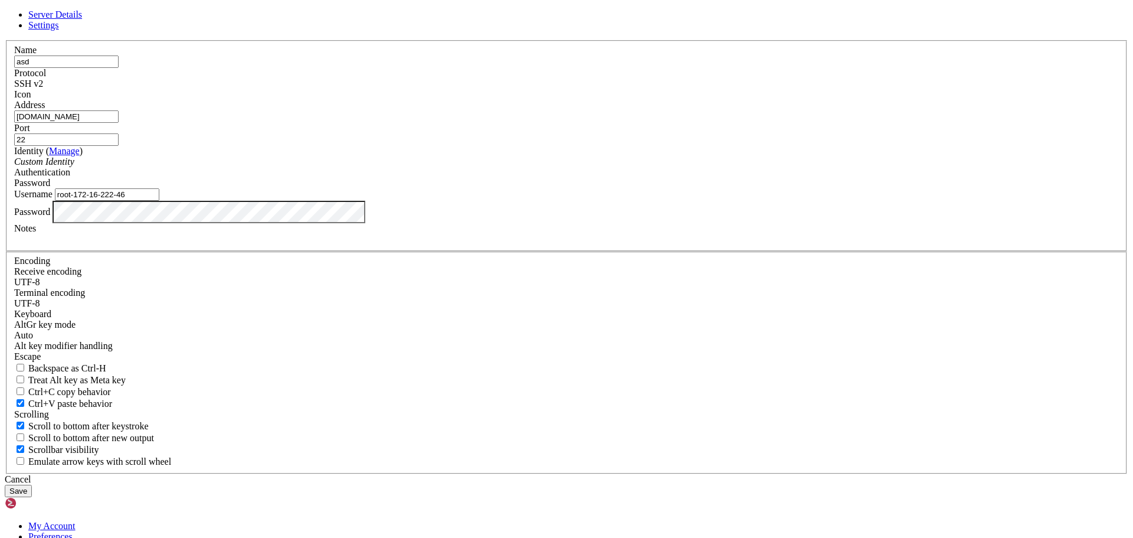
click at [119, 146] on input "22" at bounding box center [66, 139] width 104 height 12
type input "1262"
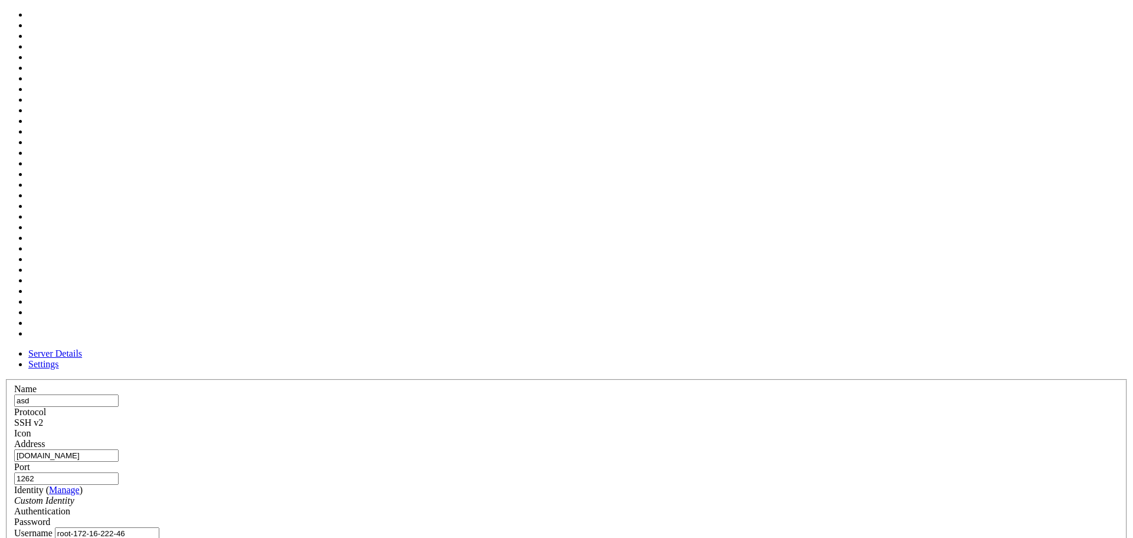
click at [14, 439] on span at bounding box center [14, 439] width 0 height 0
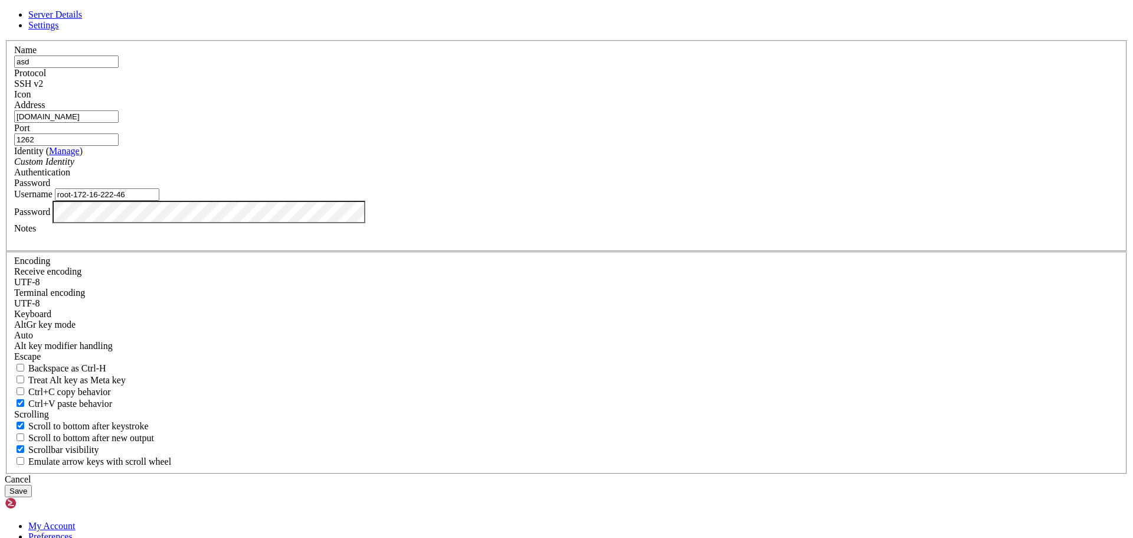
click at [692, 474] on div "Cancel Save" at bounding box center [567, 485] width 1124 height 23
click at [32, 485] on button "Save" at bounding box center [18, 491] width 27 height 12
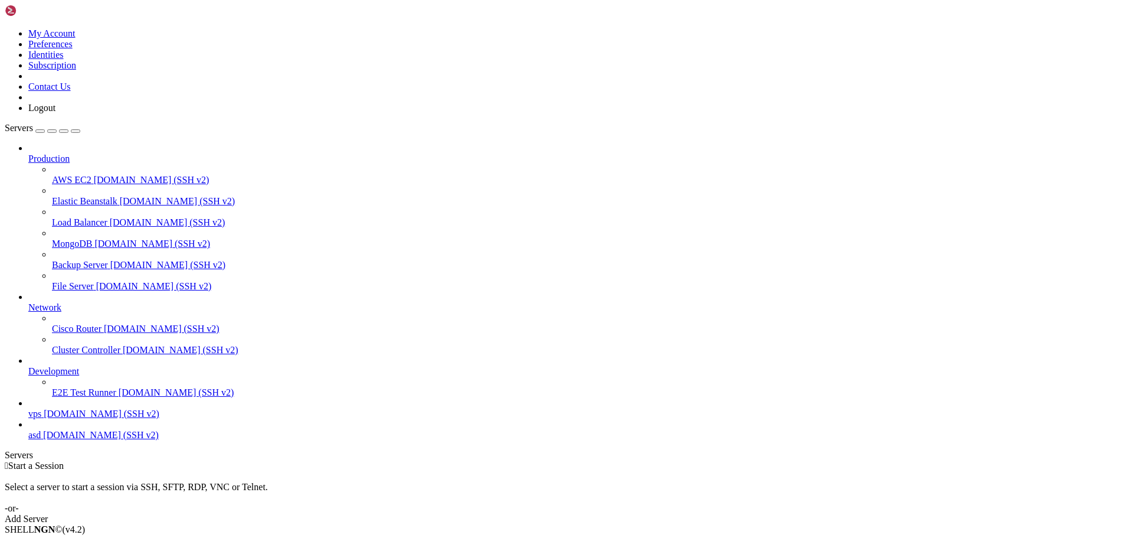
click at [41, 440] on span "asd" at bounding box center [34, 435] width 12 height 10
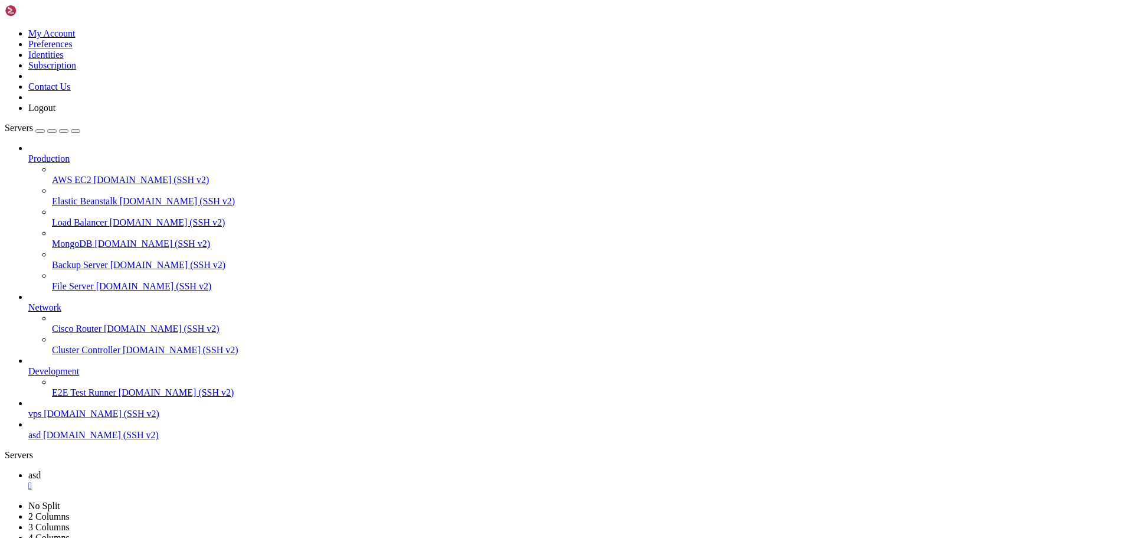
drag, startPoint x: 299, startPoint y: 854, endPoint x: 11, endPoint y: 850, distance: 288.1
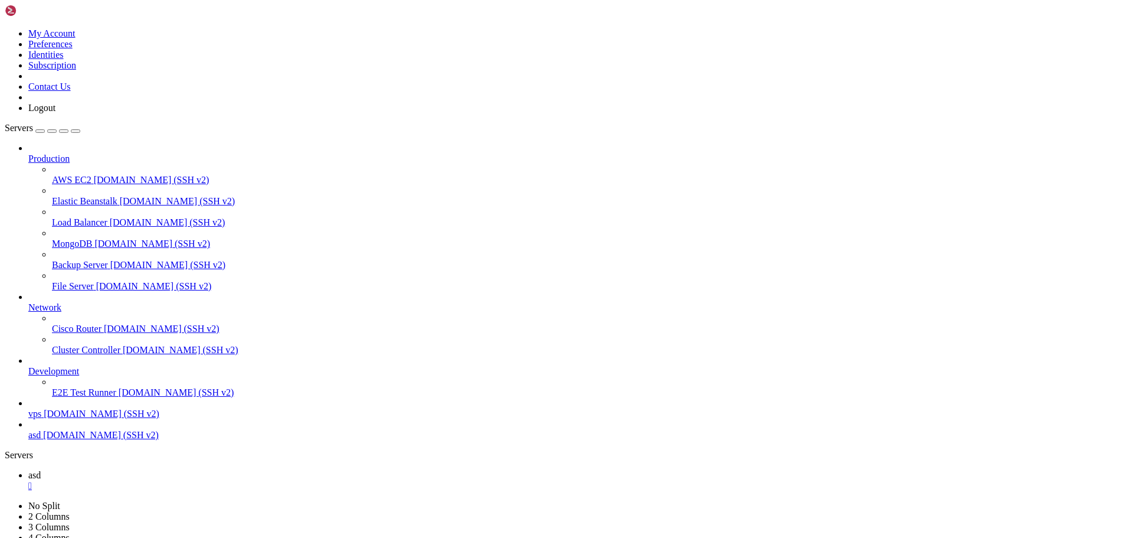
drag, startPoint x: 297, startPoint y: 1112, endPoint x: -71, endPoint y: 1127, distance: 368.1
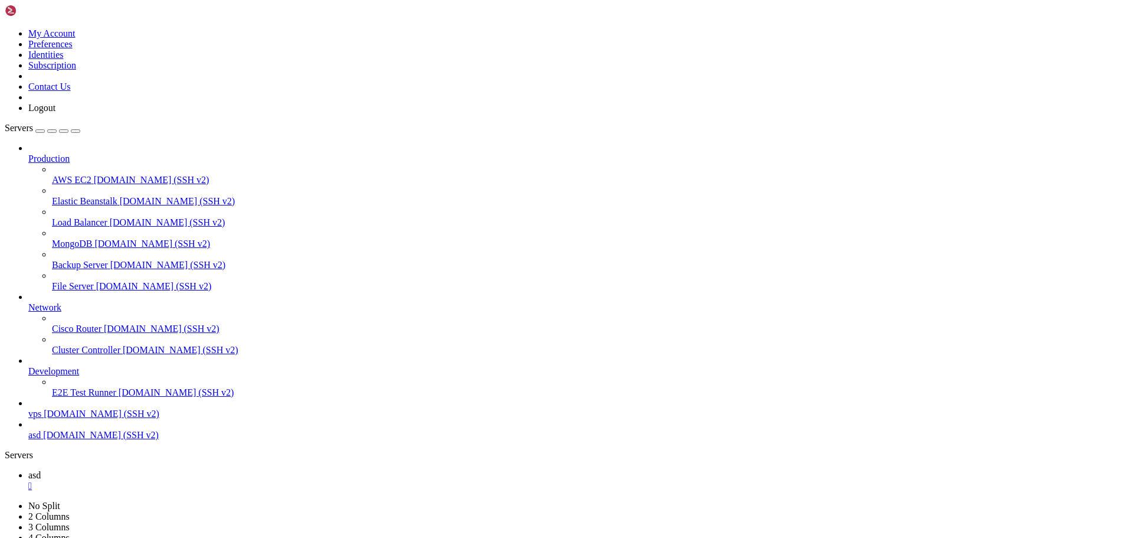
scroll to position [171, 0]
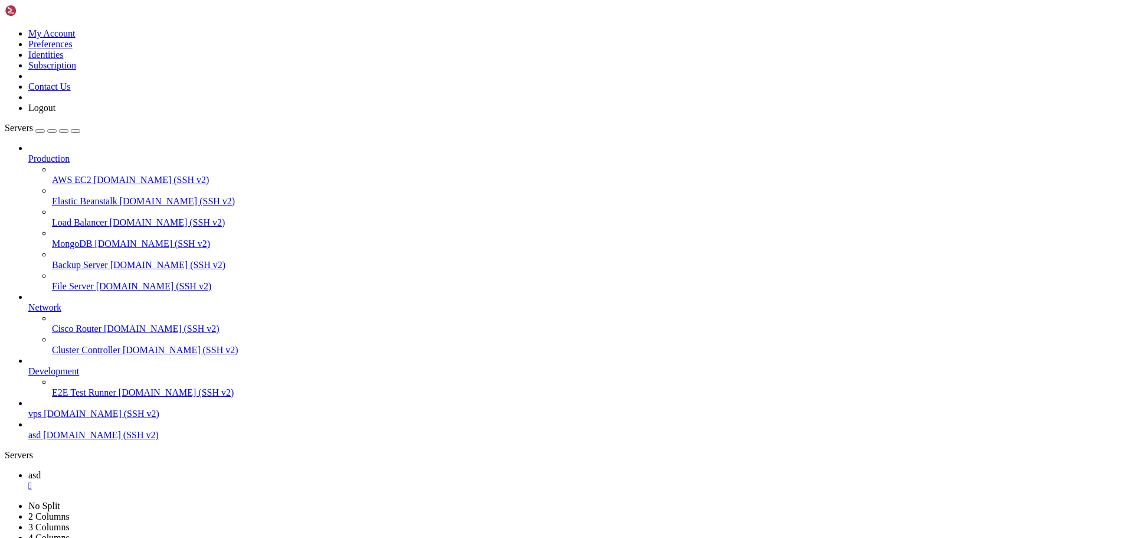
scroll to position [331, 0]
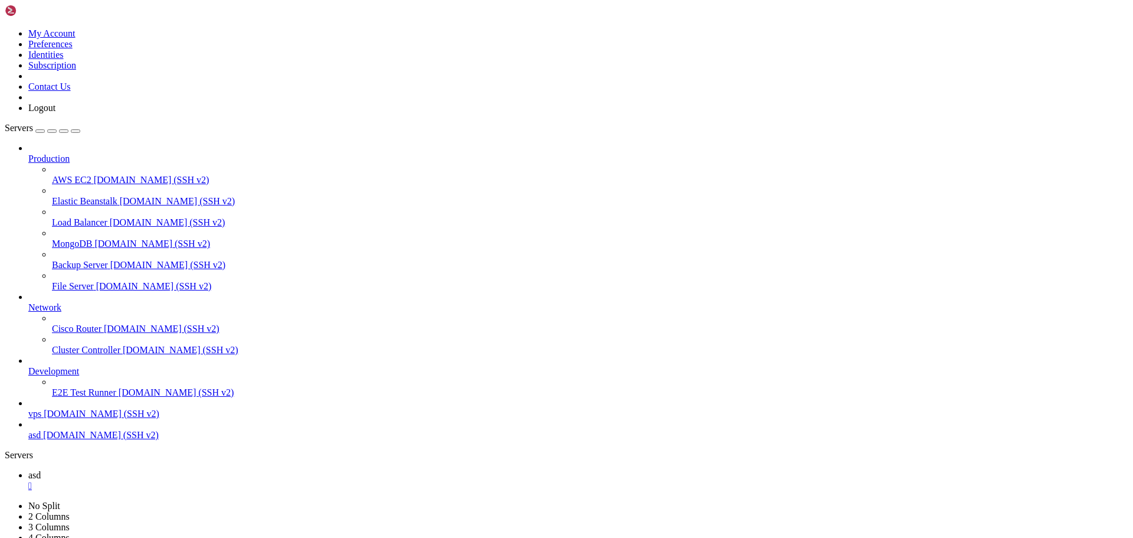
drag, startPoint x: 169, startPoint y: 1076, endPoint x: 11, endPoint y: 991, distance: 178.8
